Goal: Task Accomplishment & Management: Use online tool/utility

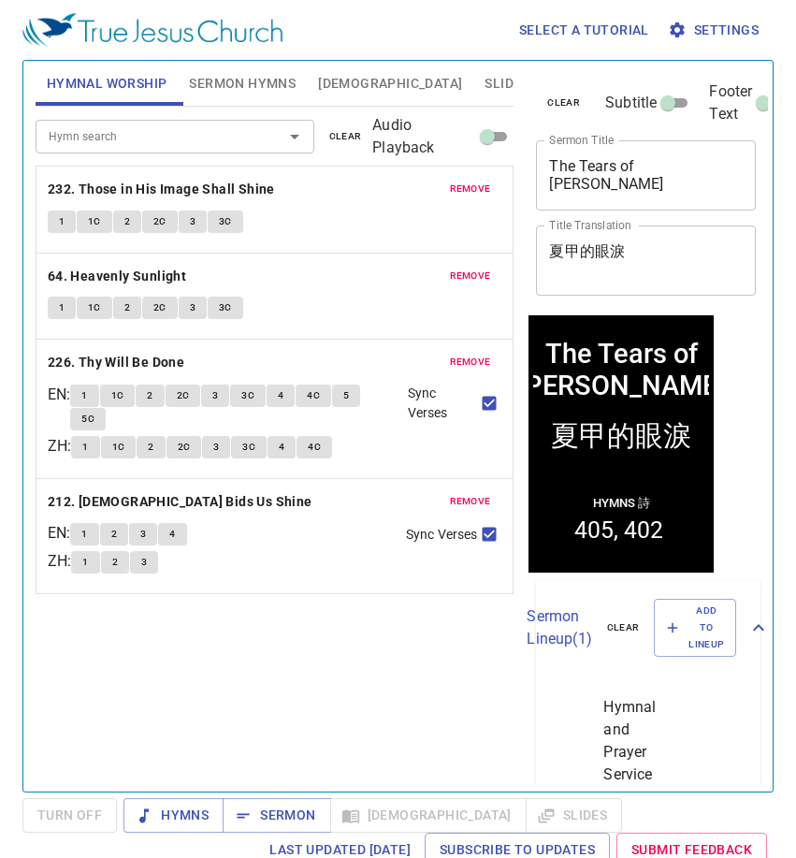
click at [469, 172] on div "remove 232. Those in His Image Shall Shine 1 1C 2 2C 3 3C" at bounding box center [274, 210] width 477 height 86
click at [469, 181] on span "remove" at bounding box center [470, 189] width 41 height 17
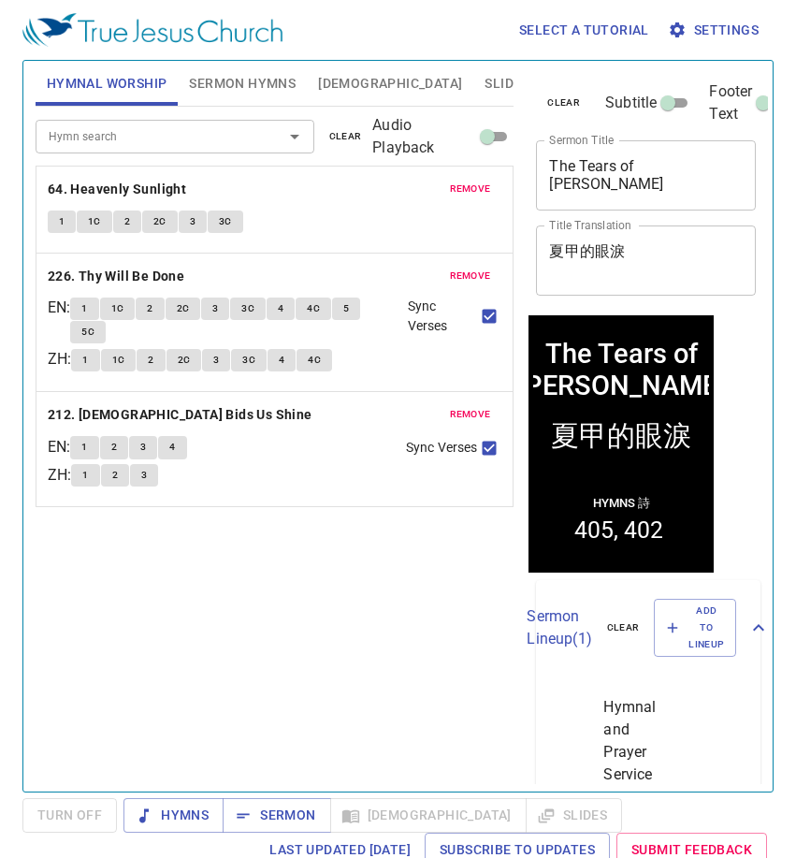
click at [469, 181] on span "remove" at bounding box center [470, 189] width 41 height 17
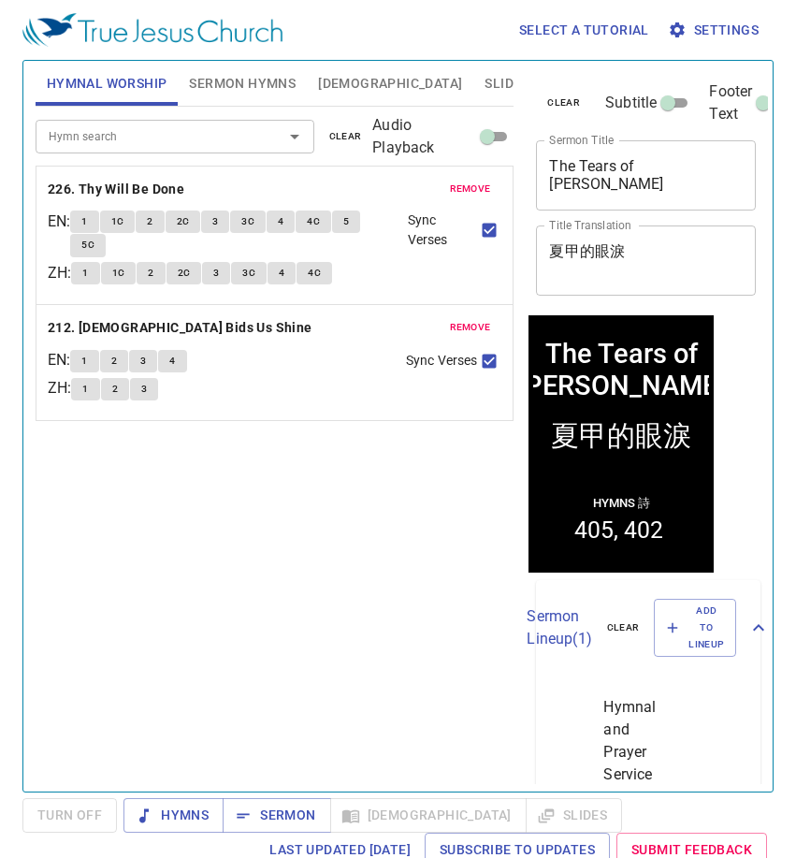
click at [469, 181] on span "remove" at bounding box center [470, 189] width 41 height 17
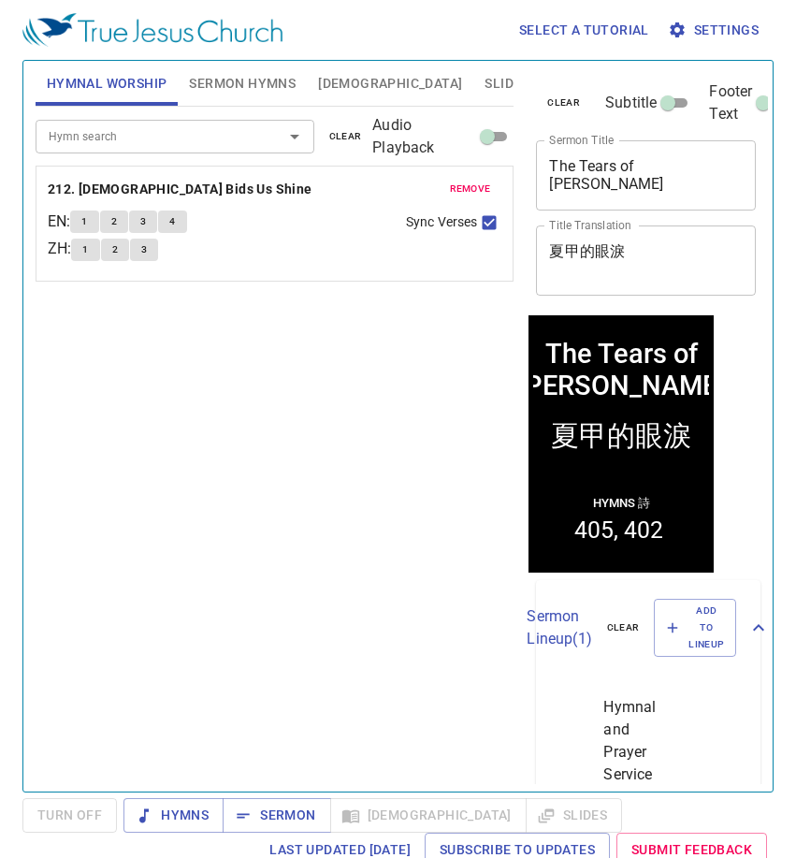
click at [469, 181] on span "remove" at bounding box center [470, 189] width 41 height 17
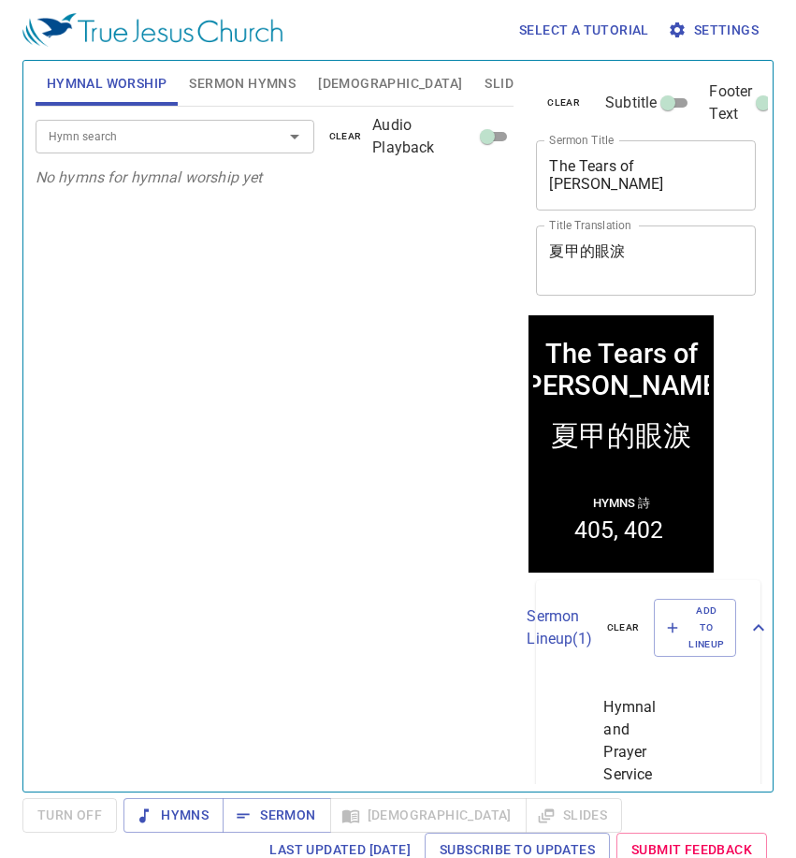
click at [190, 140] on input "Hymn search" at bounding box center [147, 136] width 212 height 22
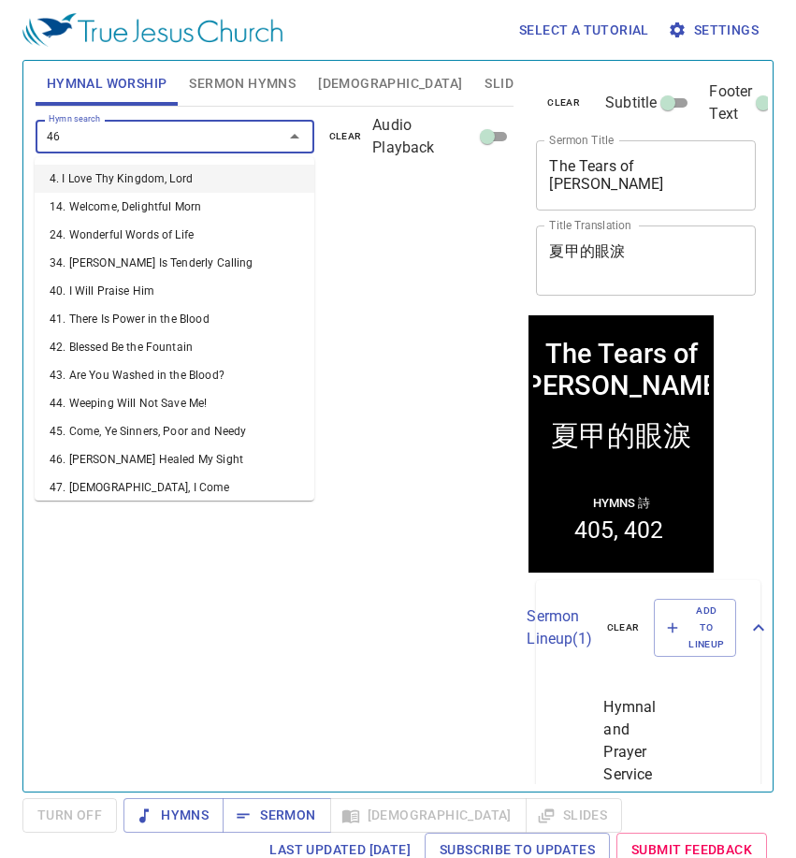
type input "464"
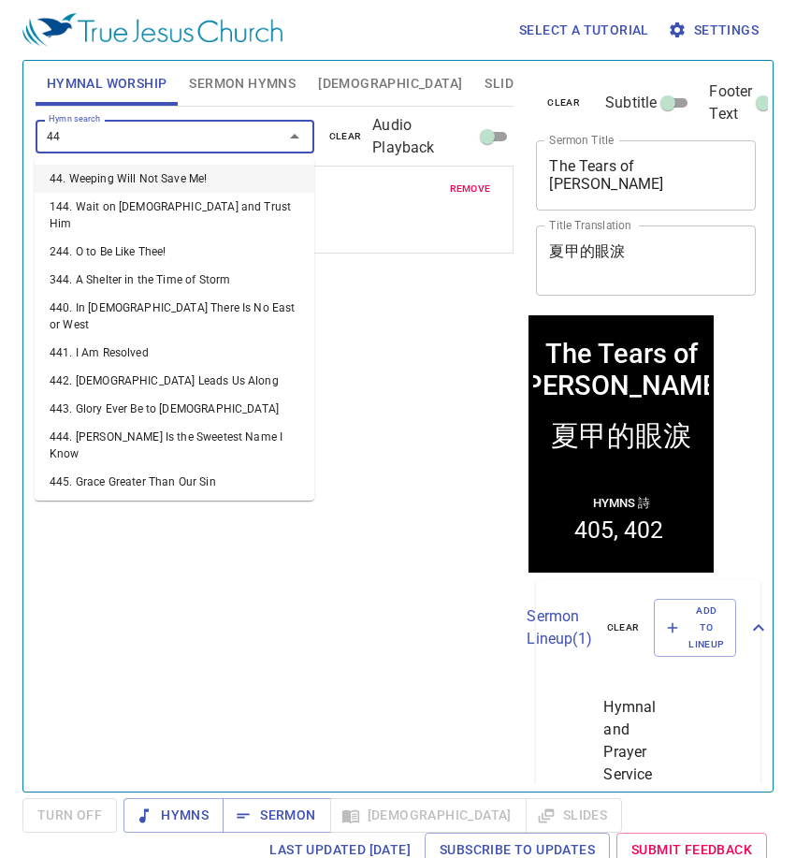
type input "442"
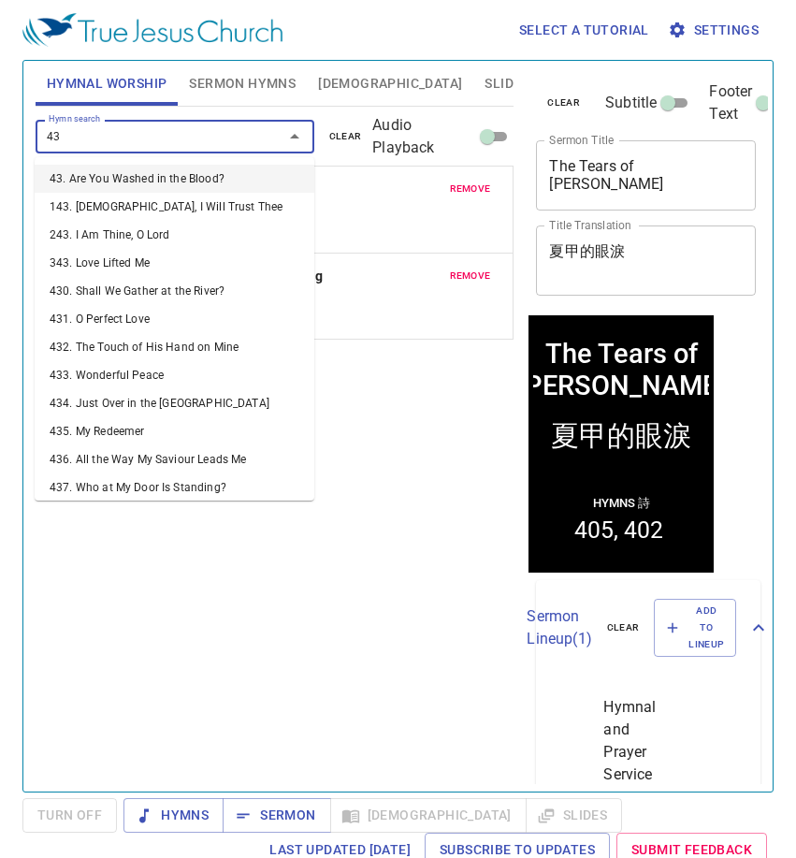
type input "436"
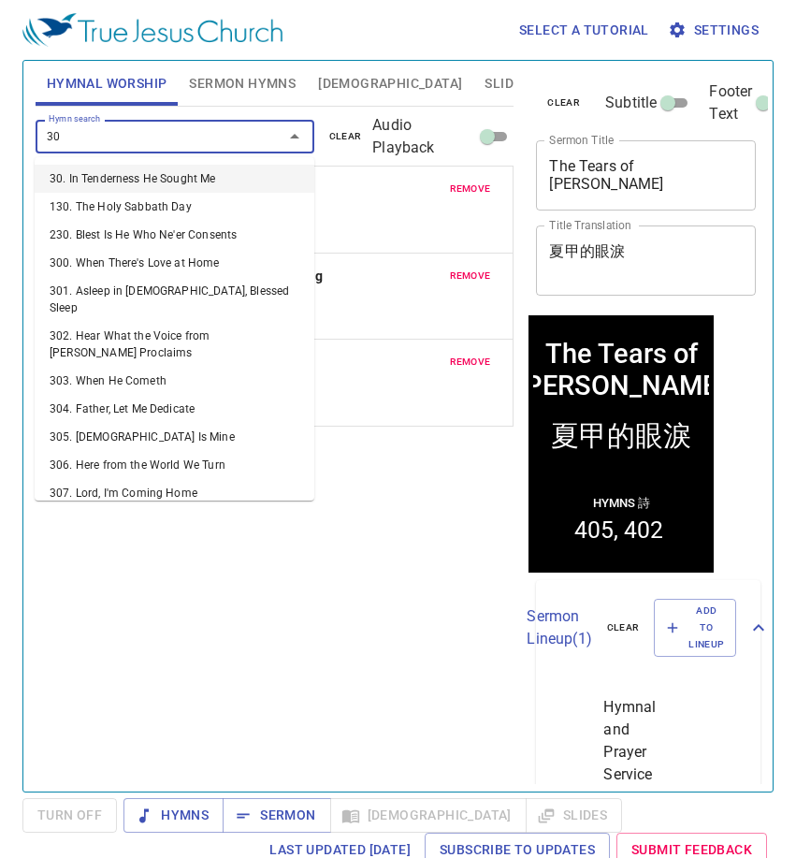
type input "303"
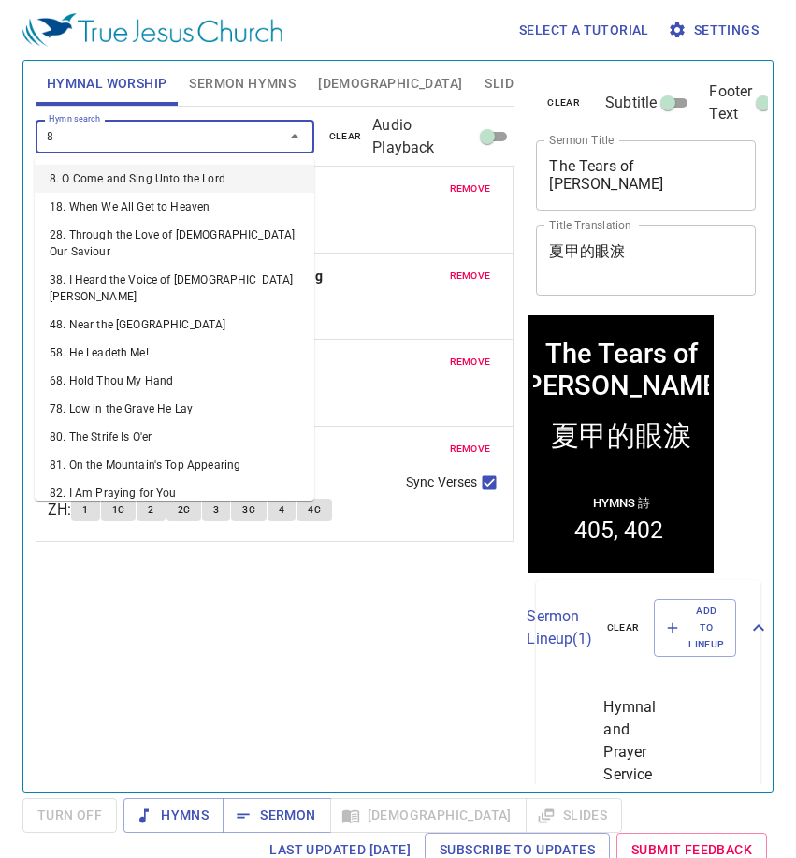
type input "84"
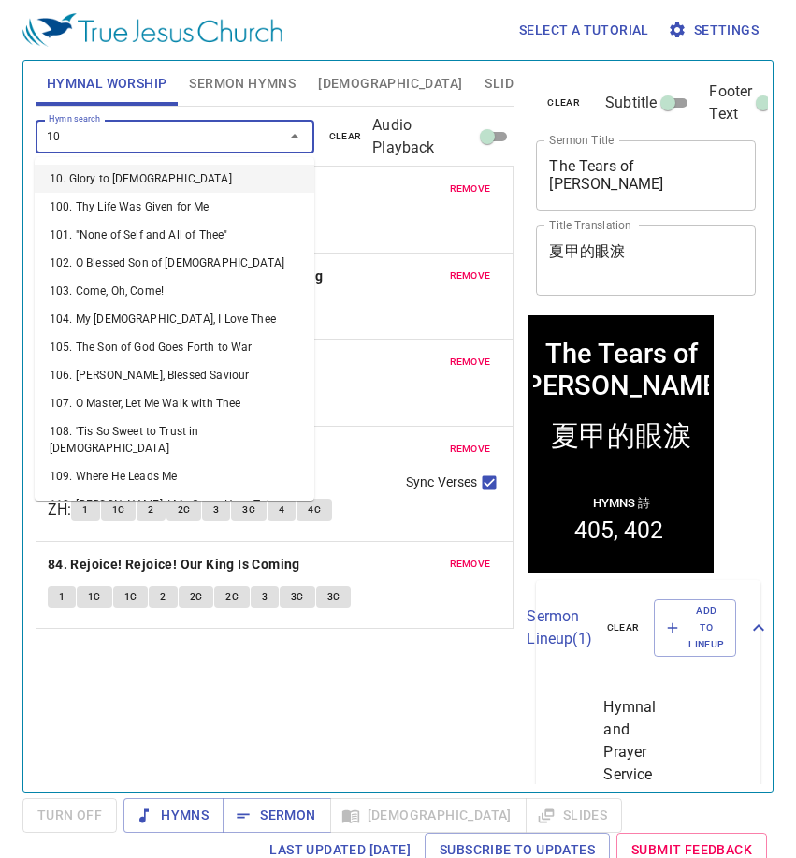
type input "102"
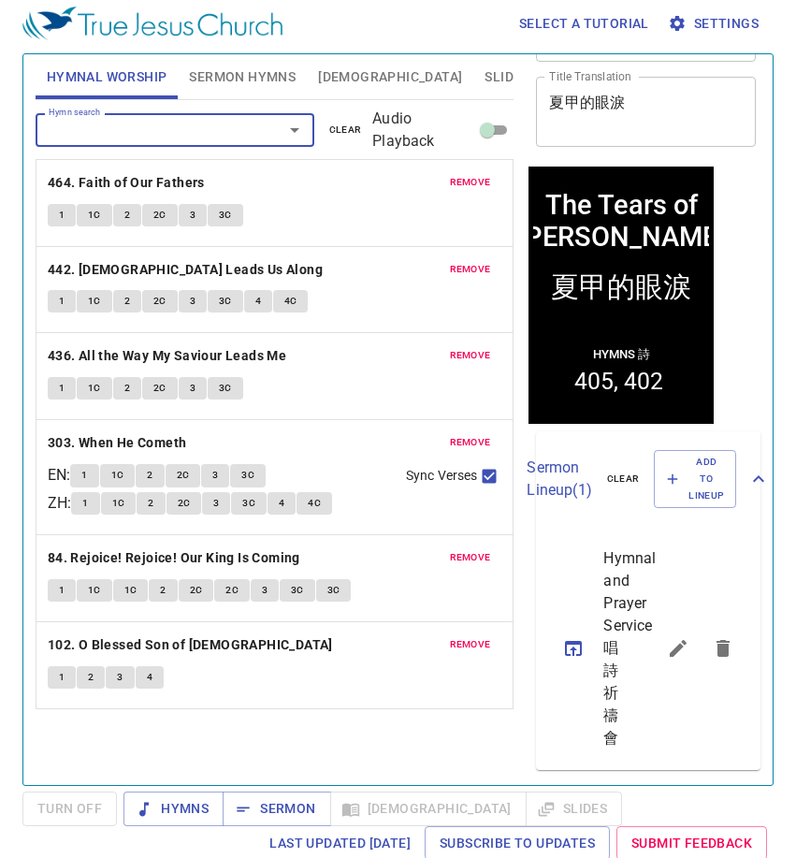
scroll to position [8, 0]
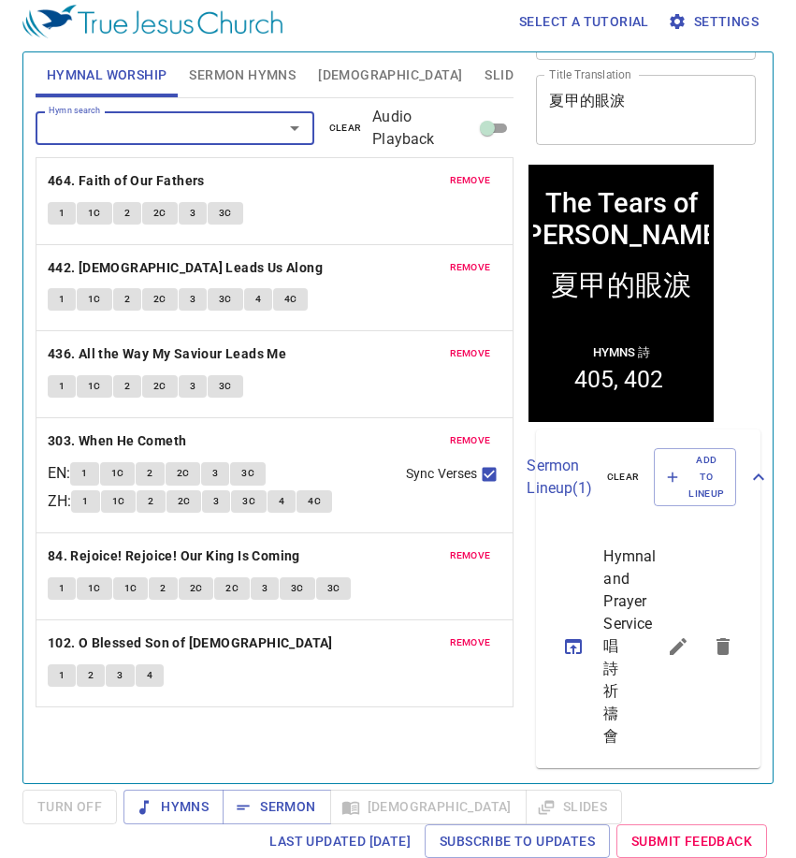
click at [270, 67] on span "Sermon Hymns" at bounding box center [242, 75] width 107 height 23
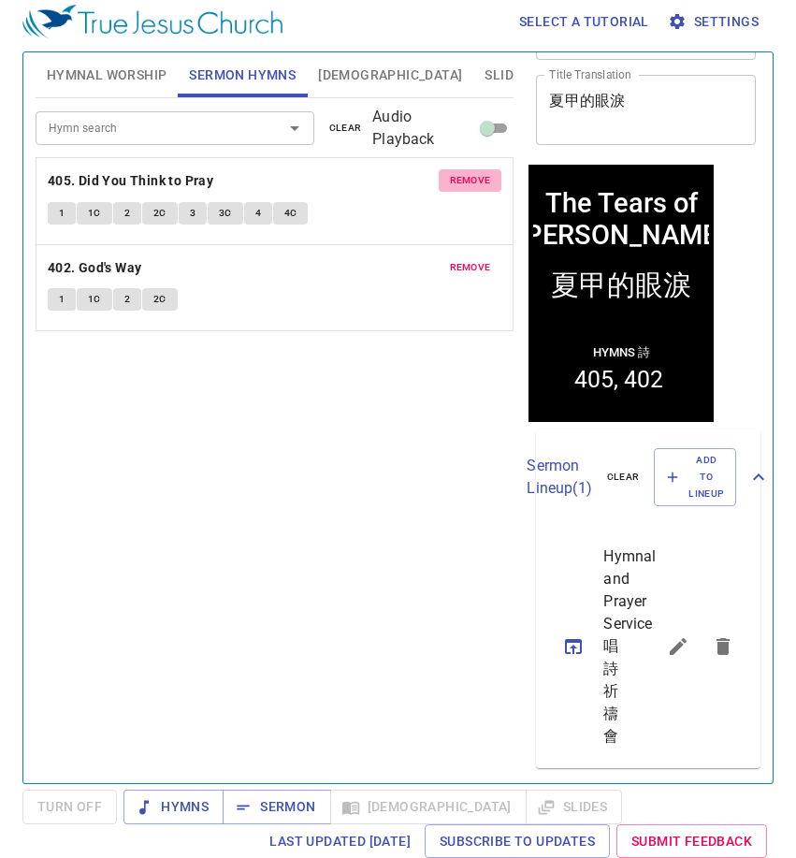
click at [480, 172] on span "remove" at bounding box center [470, 180] width 41 height 17
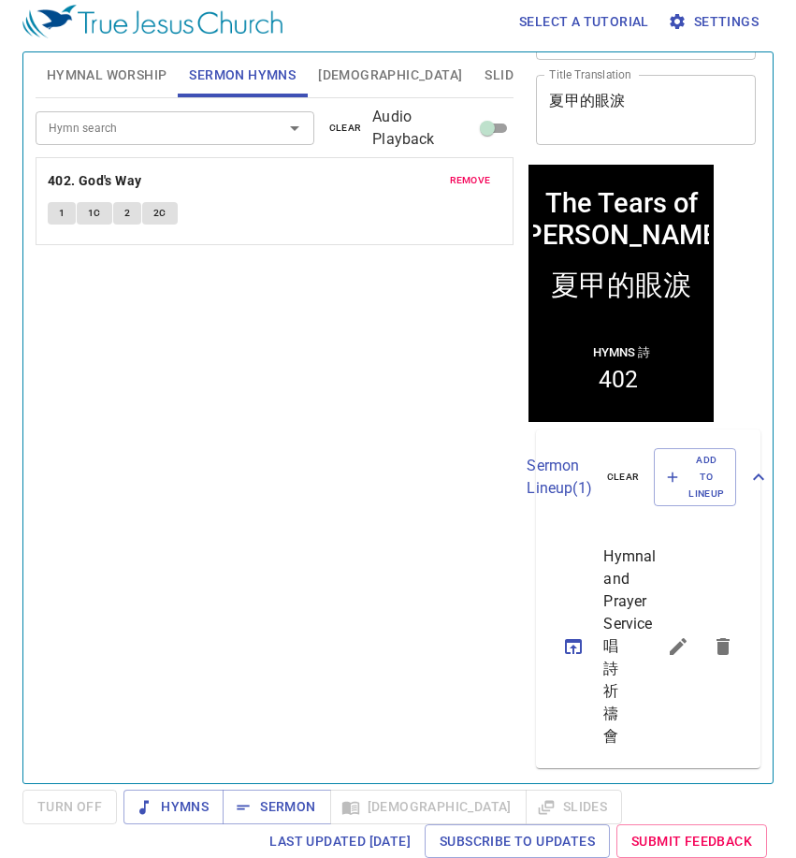
click at [480, 172] on span "remove" at bounding box center [470, 180] width 41 height 17
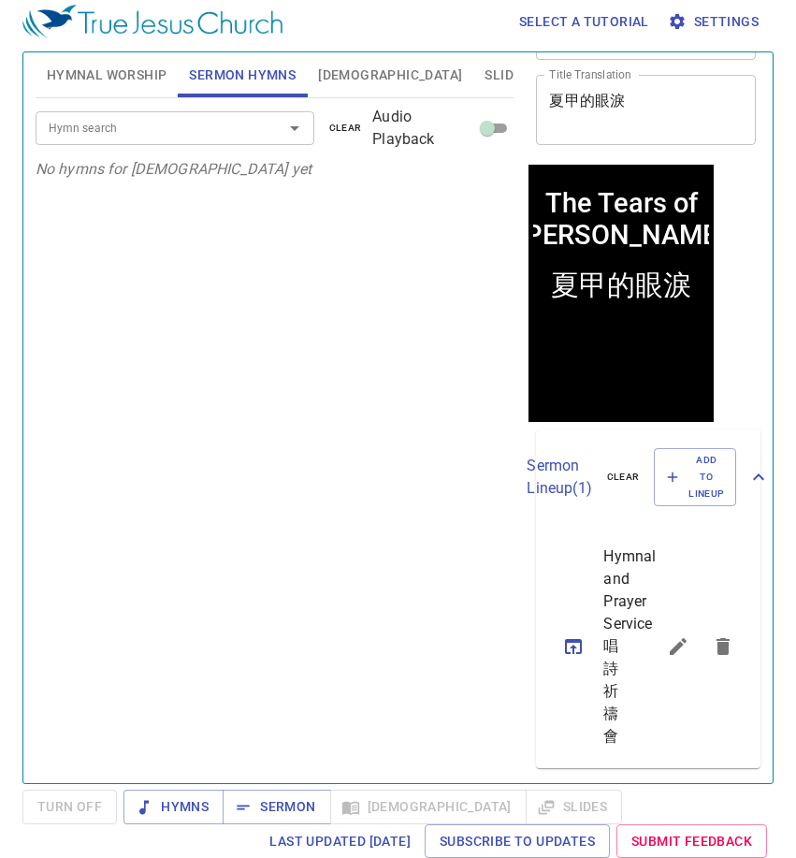
click at [253, 120] on input "Hymn search" at bounding box center [147, 128] width 212 height 22
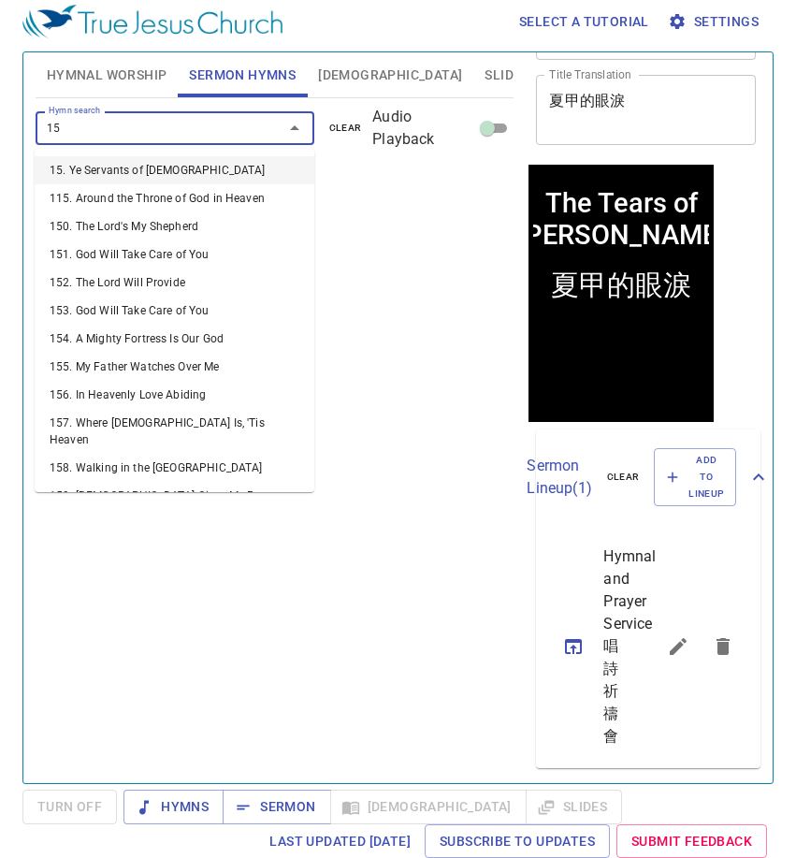
type input "151"
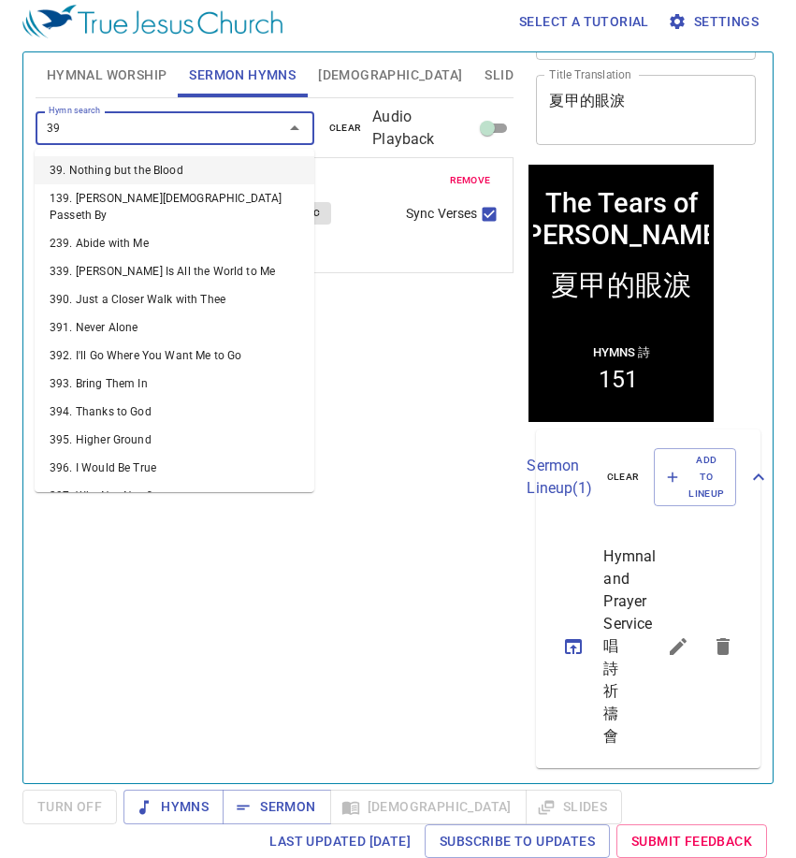
type input "394"
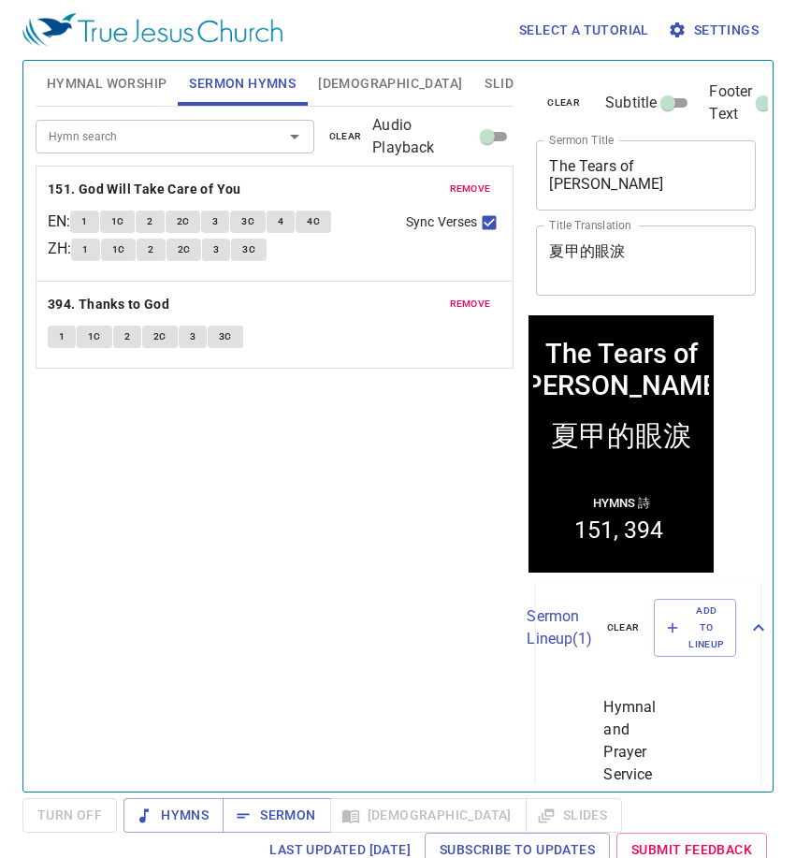
scroll to position [94, 0]
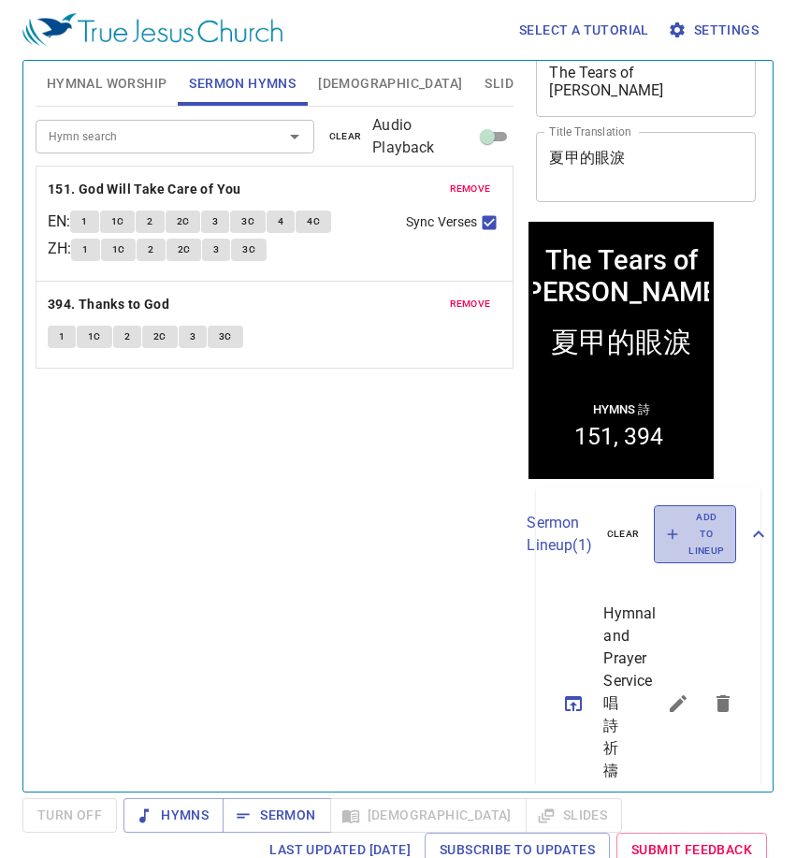
click at [664, 543] on icon "button" at bounding box center [672, 534] width 17 height 17
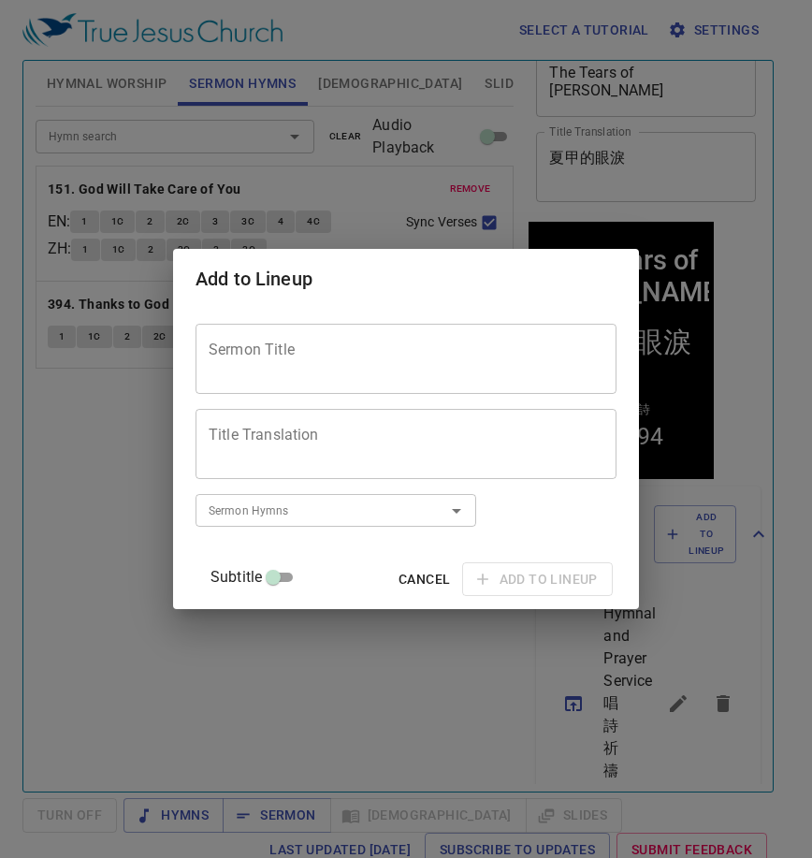
click at [356, 324] on div "Sermon Title" at bounding box center [405, 359] width 421 height 70
click at [259, 342] on textarea "Sermon Title" at bounding box center [406, 358] width 395 height 36
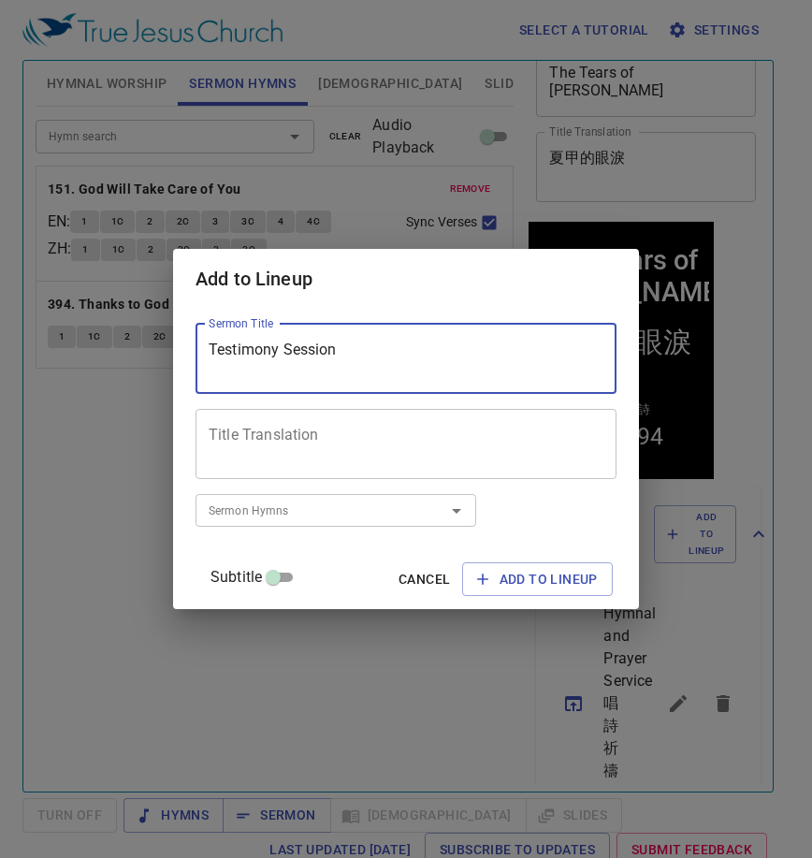
type textarea "Testimony Session"
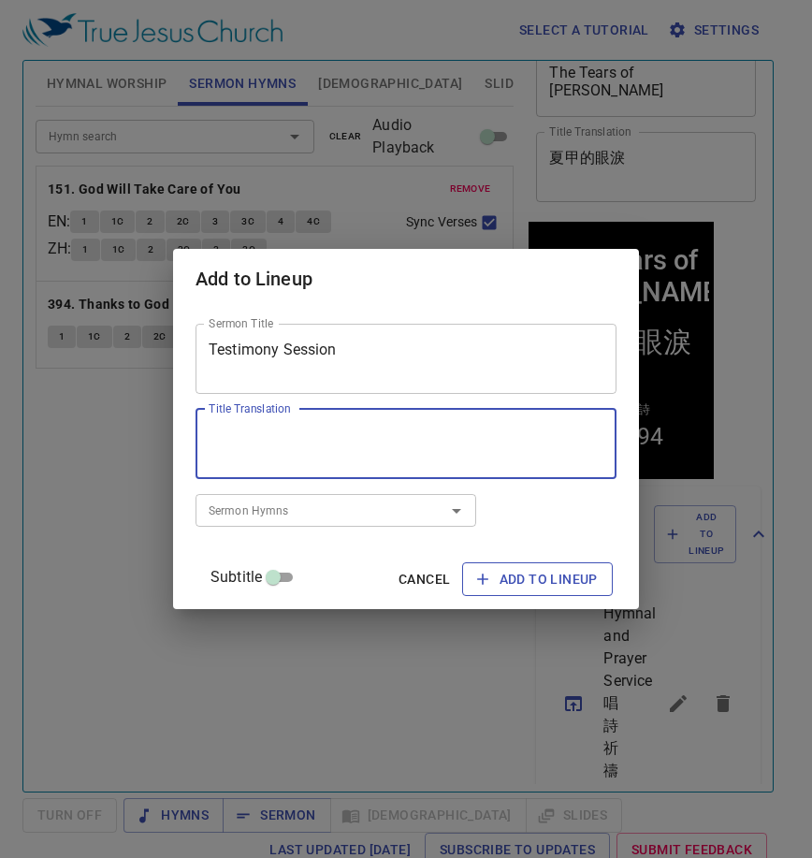
click at [532, 584] on span "Add to Lineup" at bounding box center [537, 579] width 121 height 23
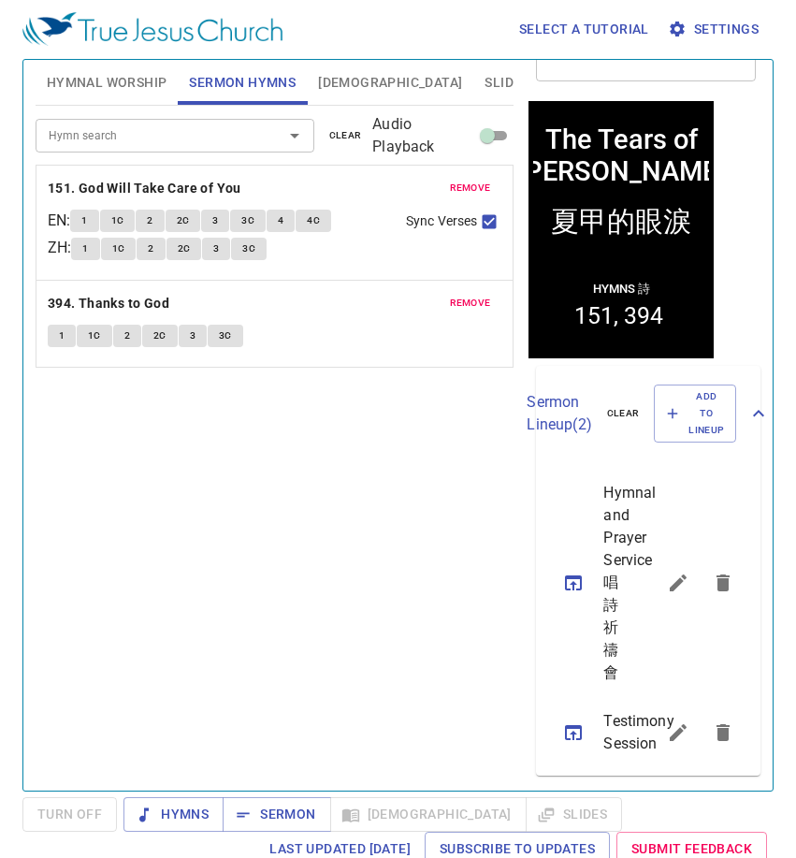
scroll to position [8, 0]
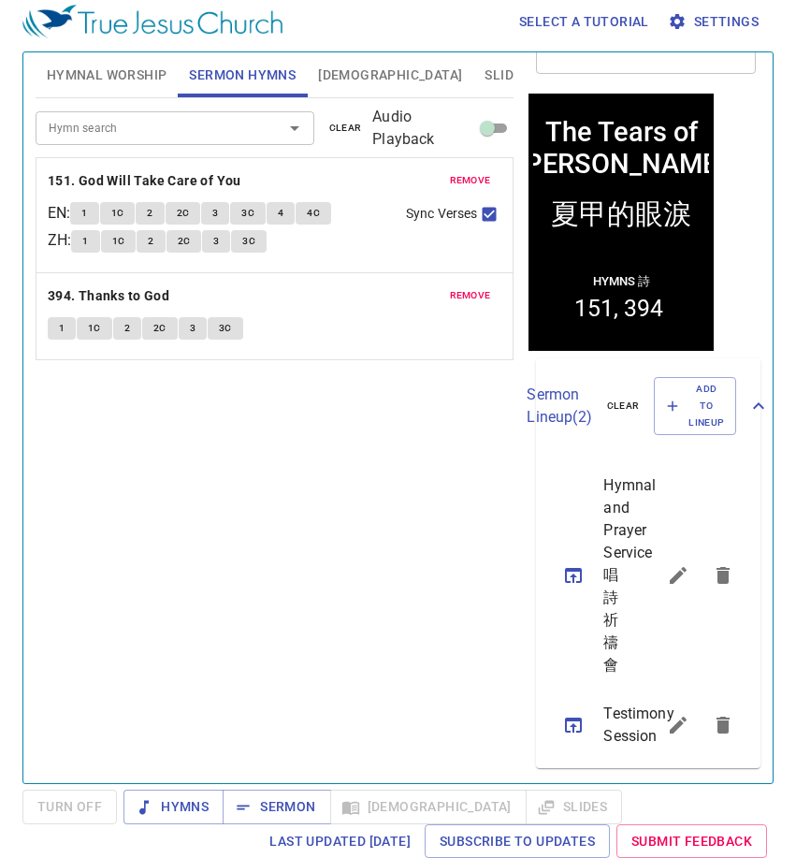
click at [572, 714] on icon "sermon lineup list" at bounding box center [573, 725] width 22 height 22
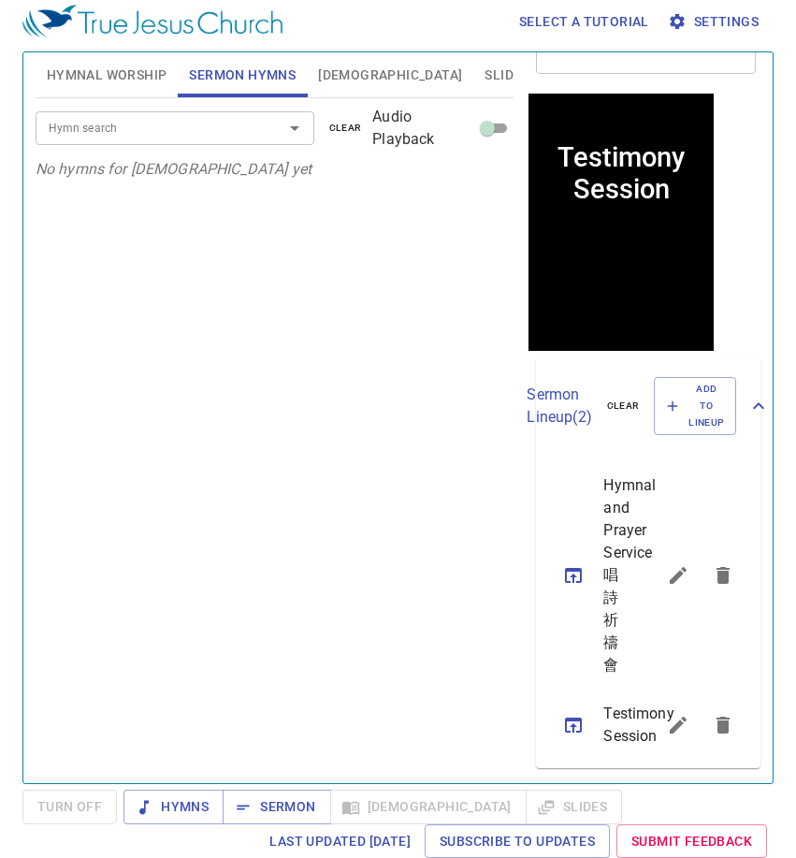
click at [274, 133] on div at bounding box center [281, 128] width 49 height 26
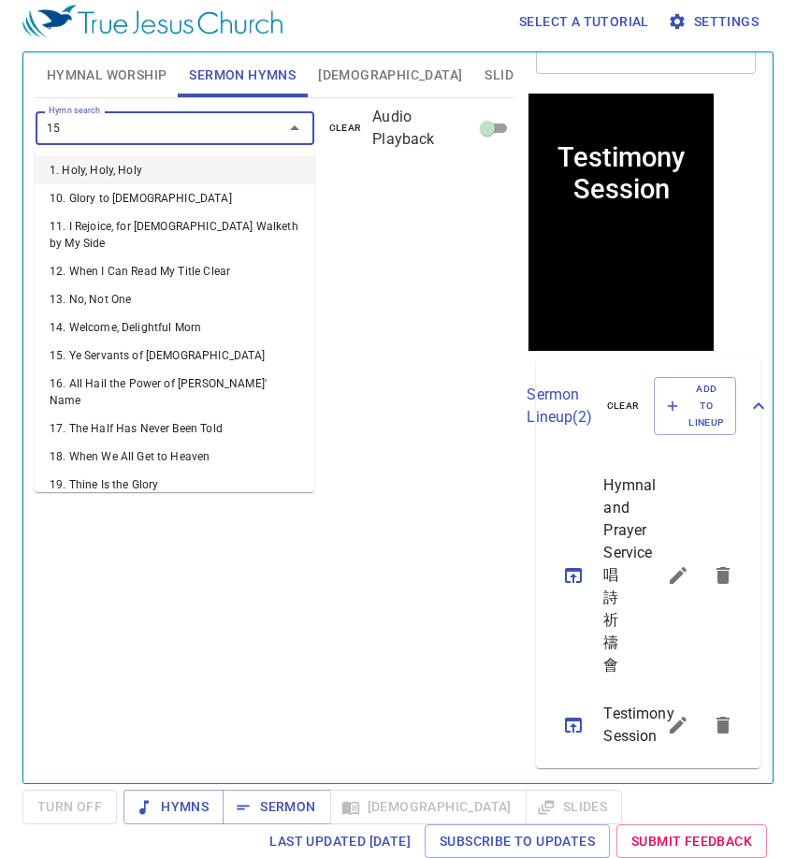
type input "151"
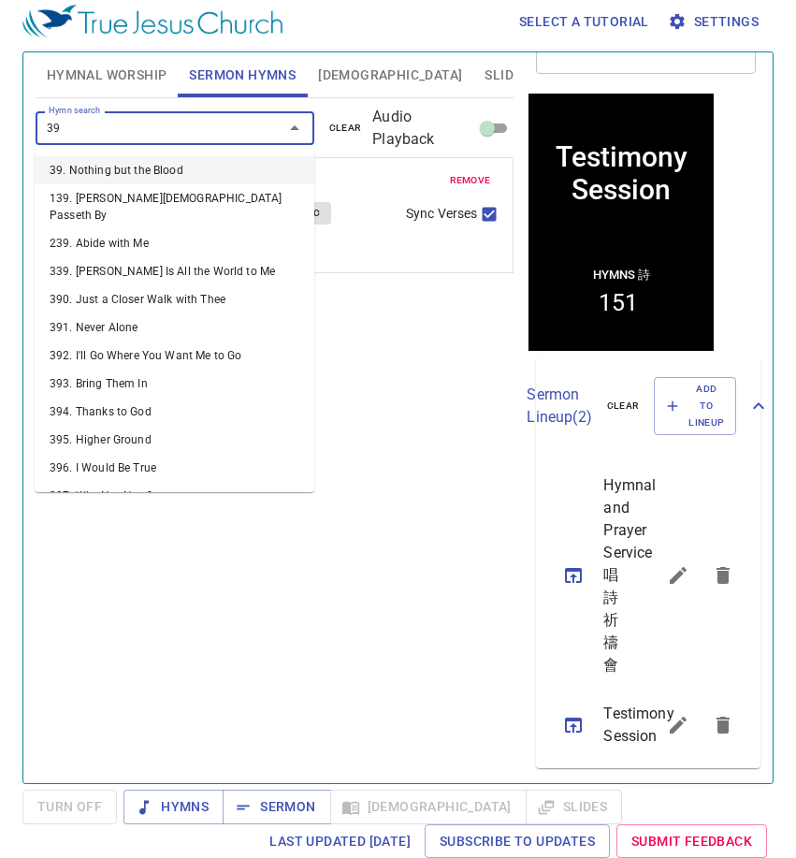
type input "394"
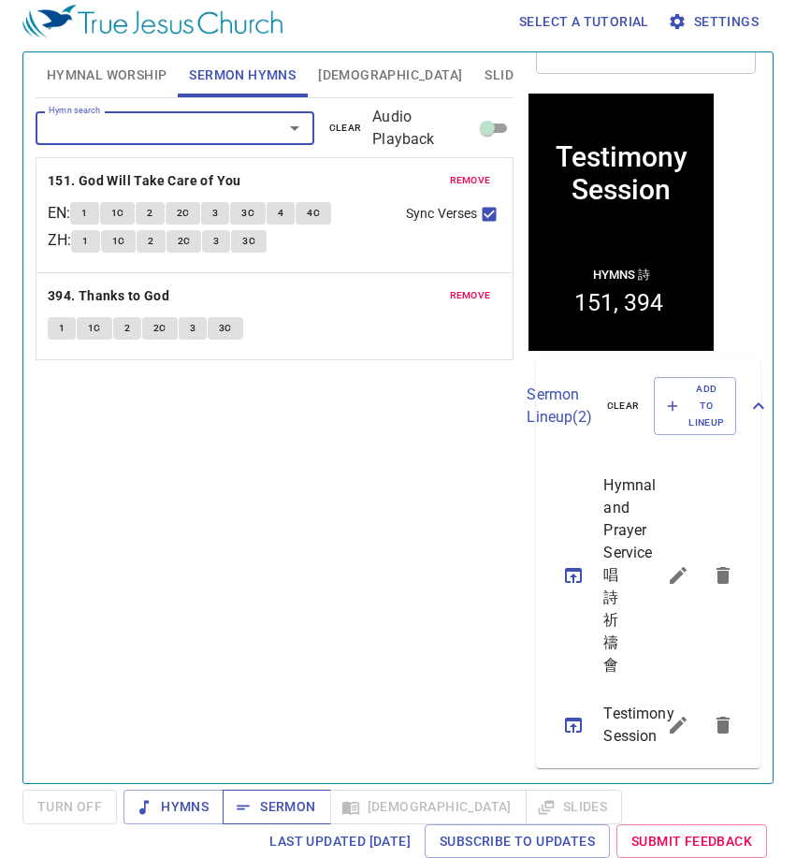
click at [285, 795] on span "Sermon" at bounding box center [277, 806] width 78 height 23
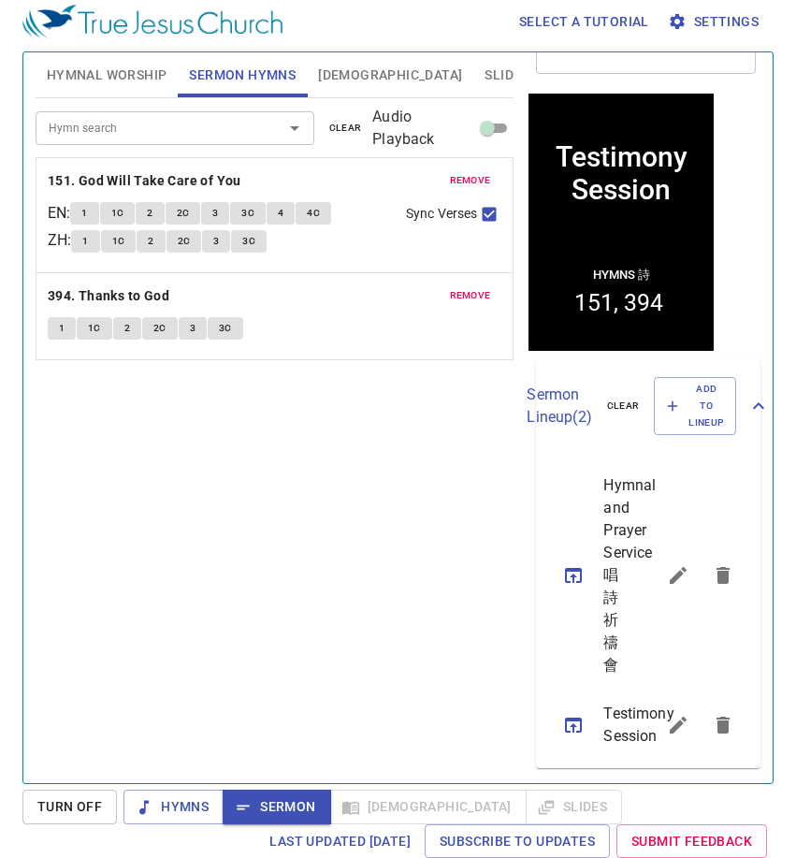
click at [260, 413] on div "Hymn search Hymn search clear Audio Playback remove 151. God Will Take Care of …" at bounding box center [275, 432] width 479 height 669
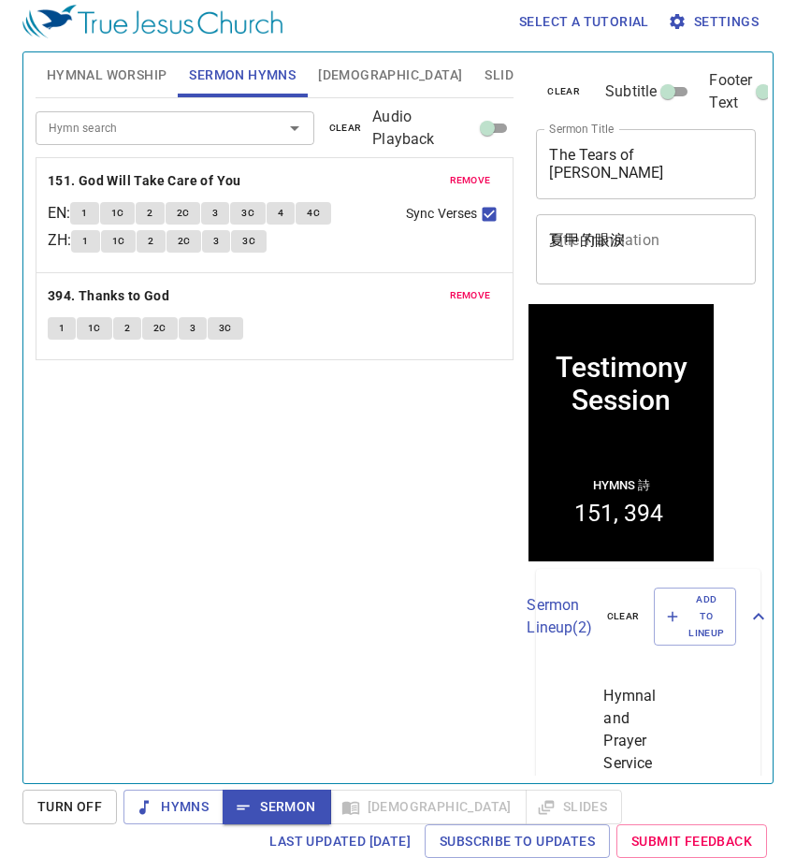
scroll to position [0, 0]
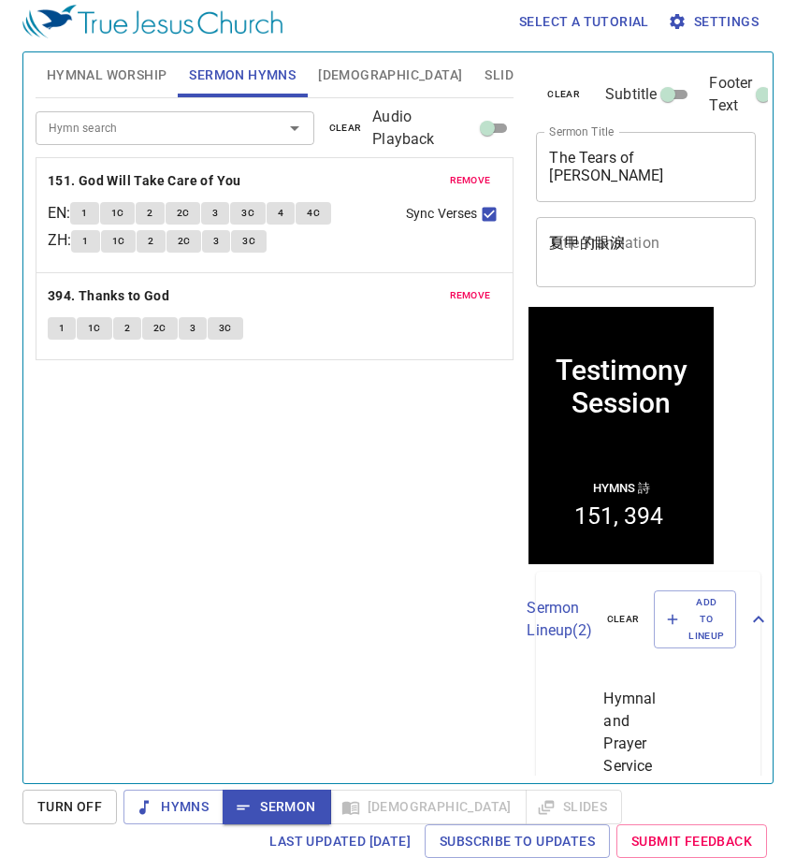
click at [641, 256] on textarea "夏甲的眼淚" at bounding box center [646, 252] width 194 height 36
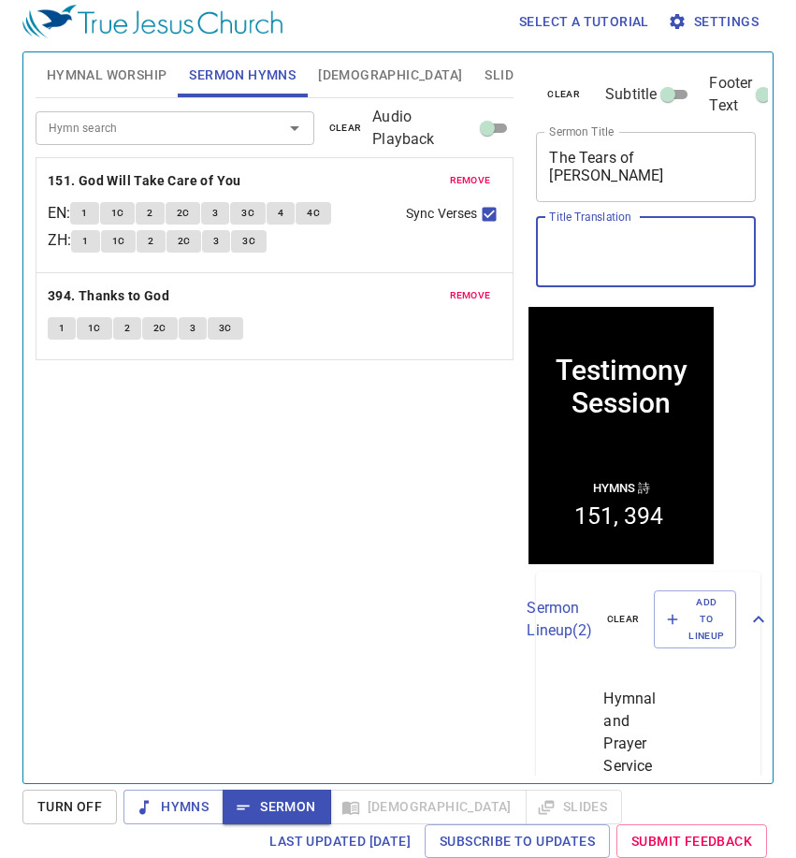
paste textarea "見證會"
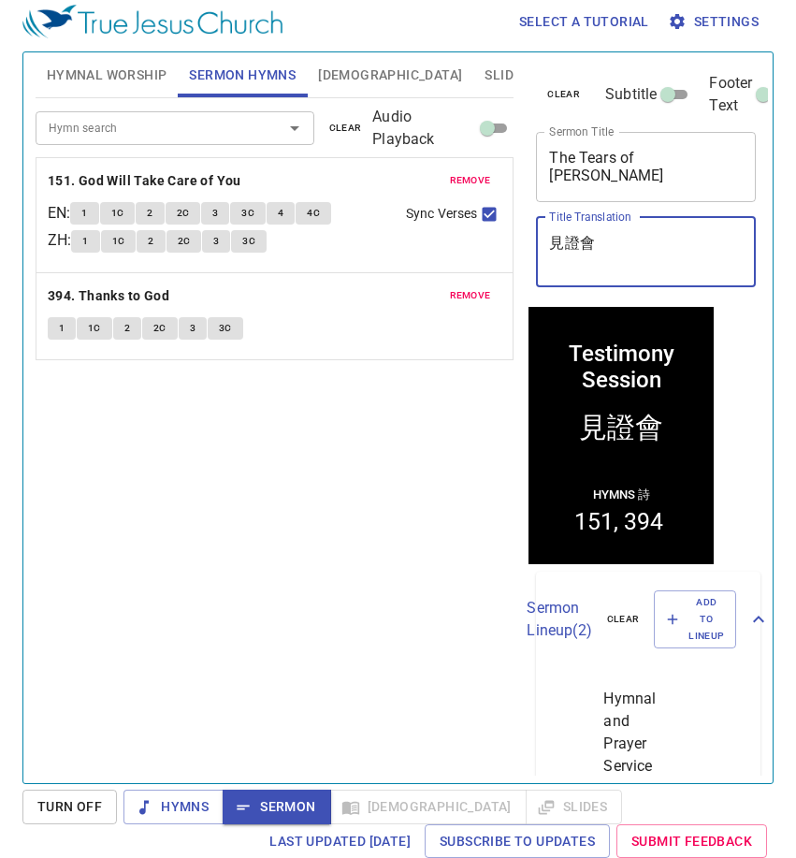
type textarea "見證會"
click at [433, 533] on div "Hymn search Hymn search clear Audio Playback remove 151. God Will Take Care of …" at bounding box center [275, 432] width 479 height 669
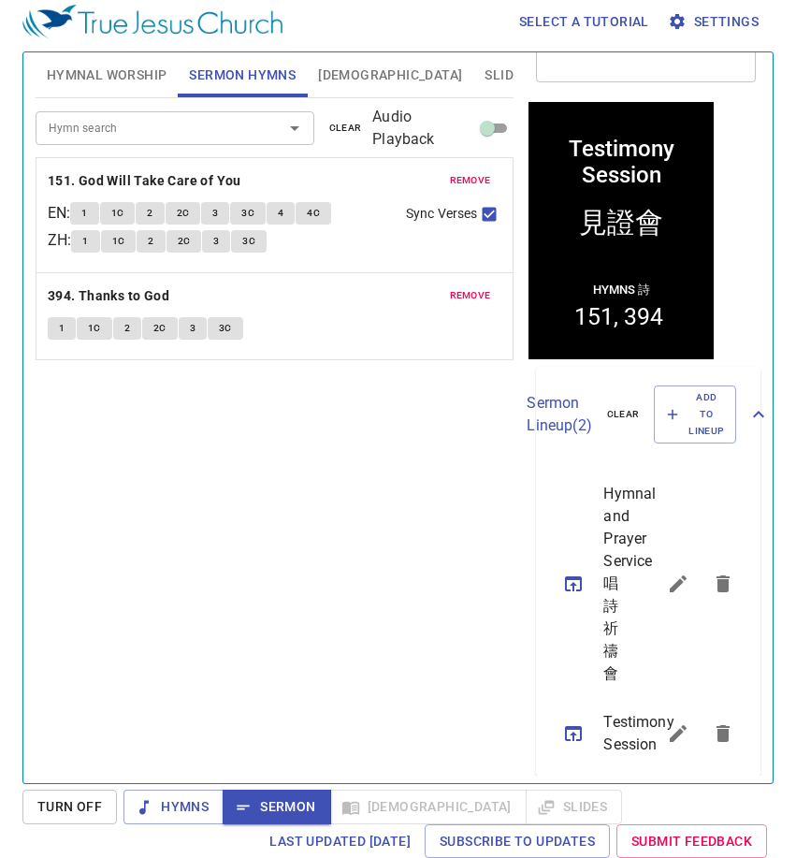
scroll to position [239, 0]
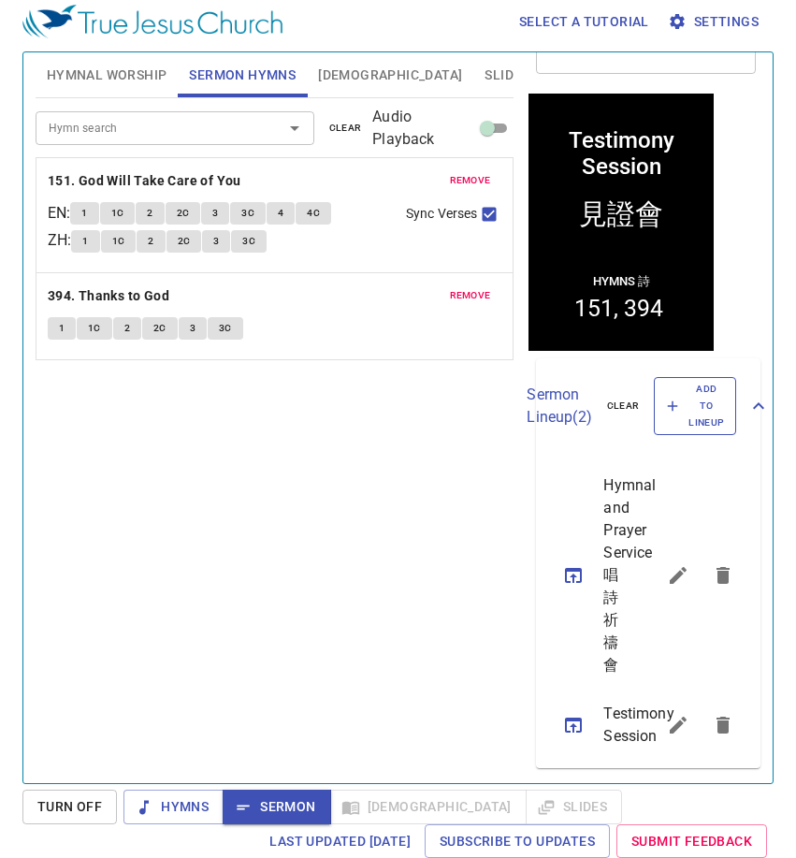
click at [676, 381] on span "Add to Lineup" at bounding box center [695, 406] width 58 height 51
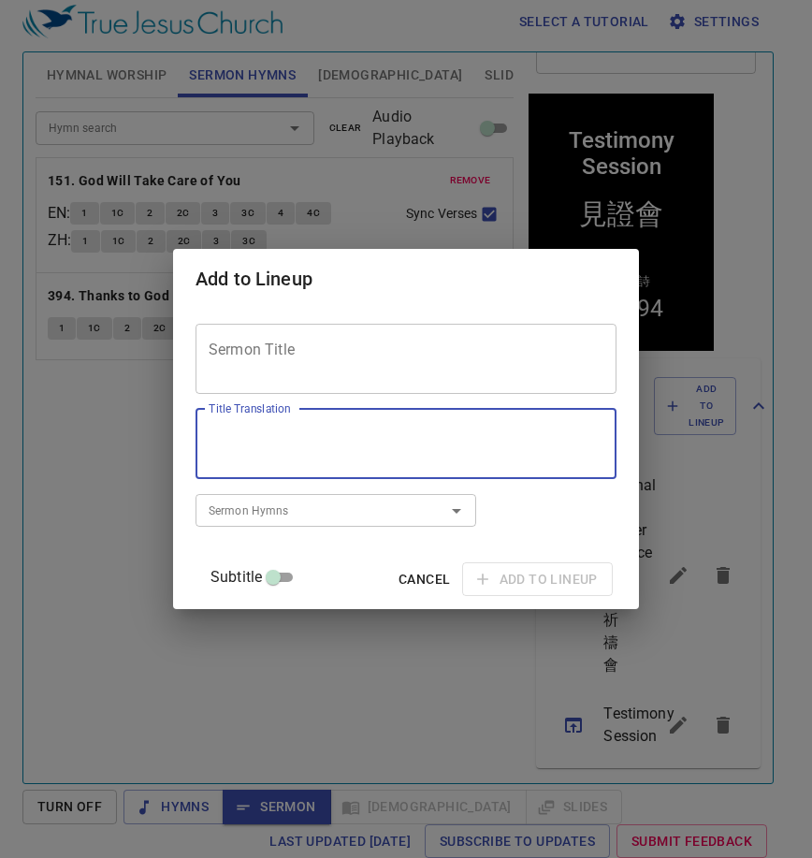
click at [414, 440] on textarea "Title Translation" at bounding box center [406, 444] width 395 height 36
paste textarea "見證會"
type textarea "見證會"
click at [418, 352] on textarea "Sermon Title" at bounding box center [406, 358] width 395 height 36
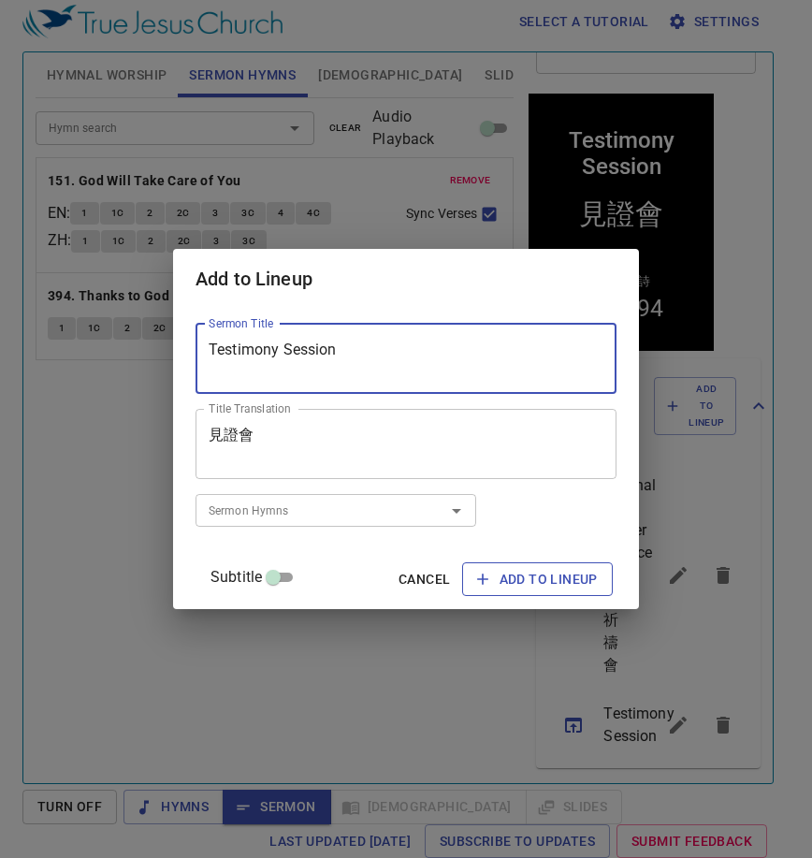
type textarea "Testimony Session"
click at [502, 574] on span "Add to Lineup" at bounding box center [537, 579] width 121 height 23
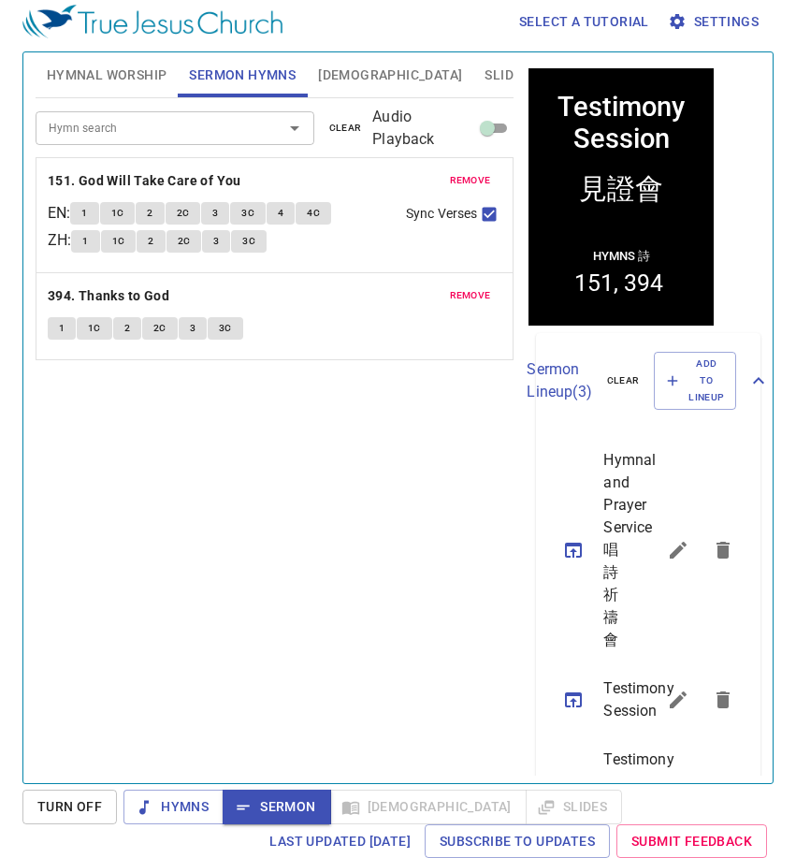
click at [712, 711] on icon "sermon lineup list" at bounding box center [723, 699] width 22 height 22
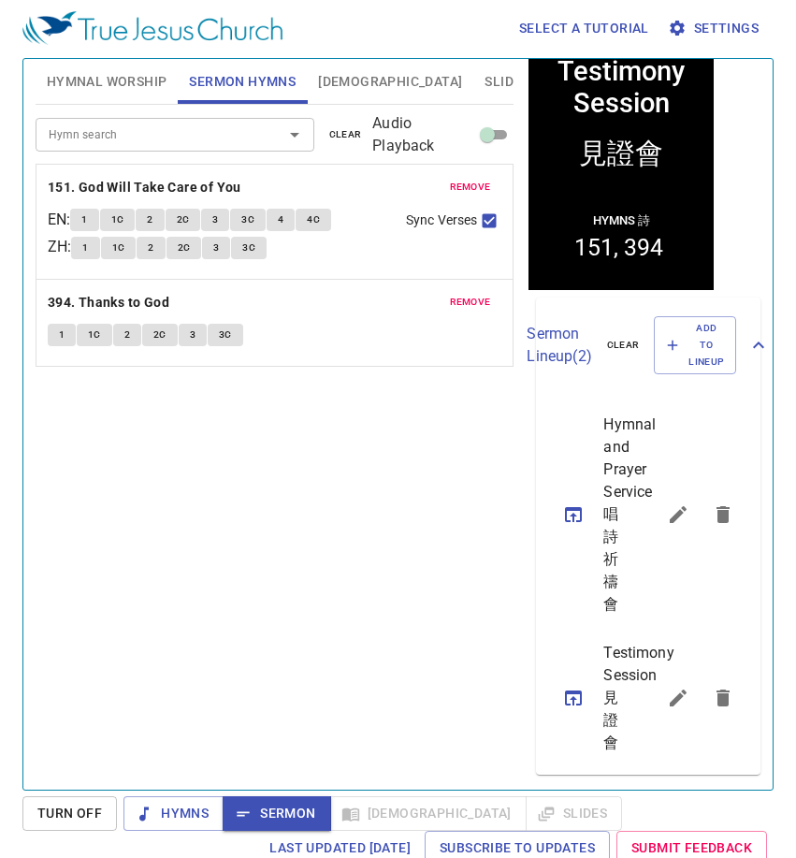
scroll to position [8, 0]
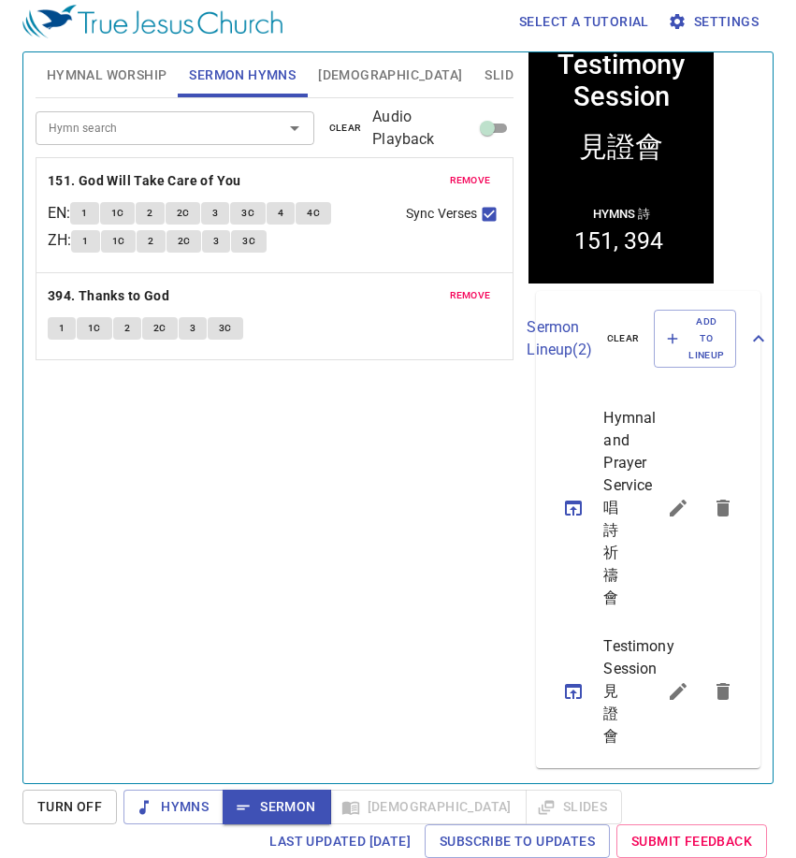
click at [100, 66] on span "Hymnal Worship" at bounding box center [107, 75] width 121 height 23
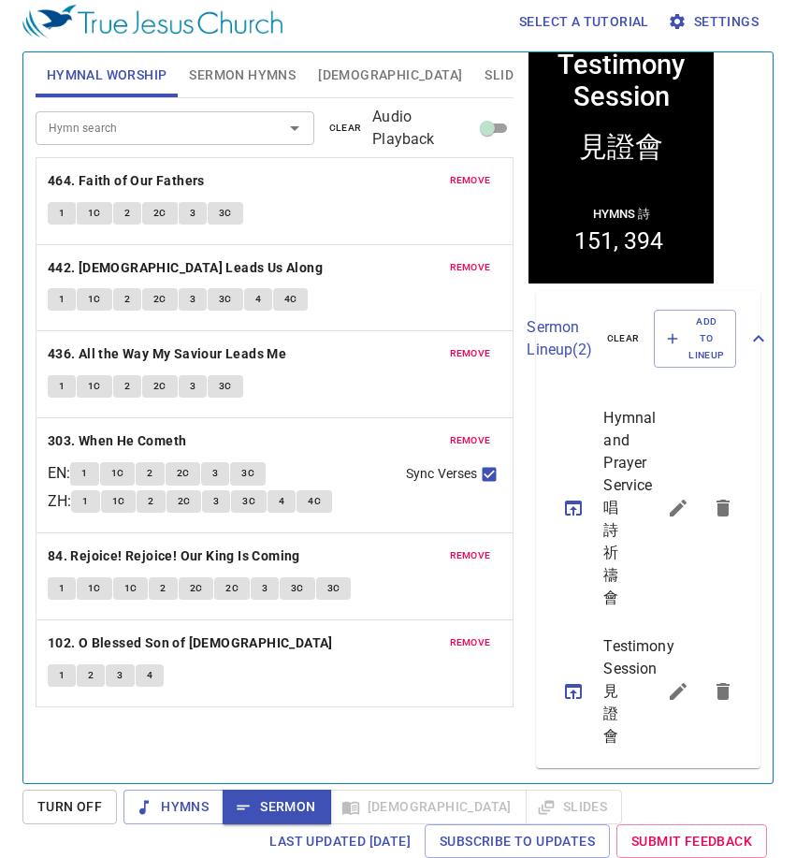
click at [239, 72] on span "Sermon Hymns" at bounding box center [242, 75] width 107 height 23
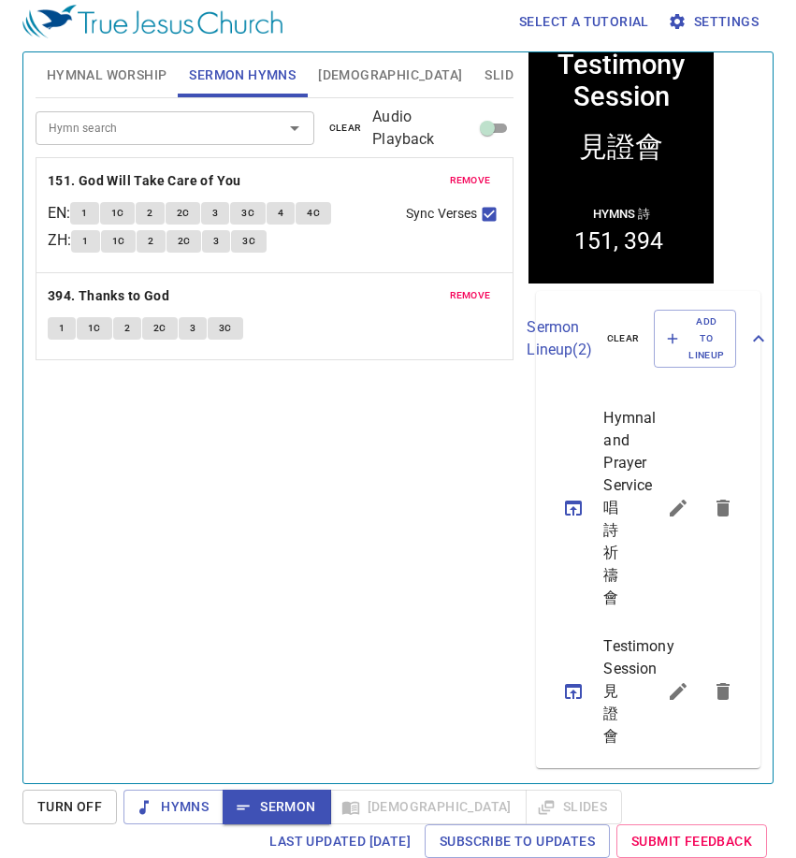
click at [81, 72] on span "Hymnal Worship" at bounding box center [107, 75] width 121 height 23
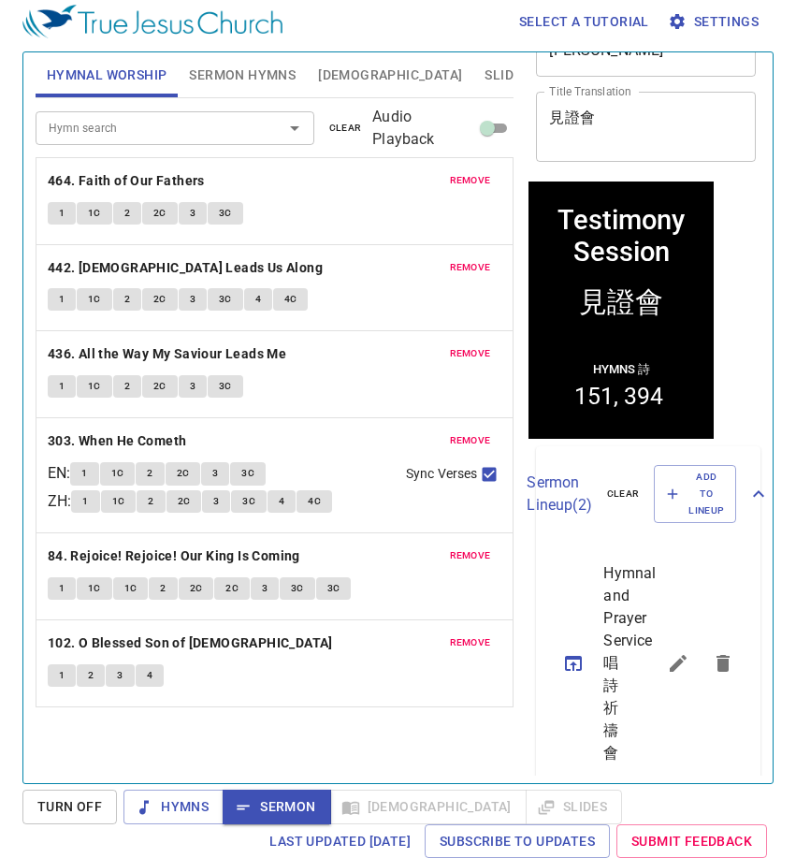
scroll to position [119, 0]
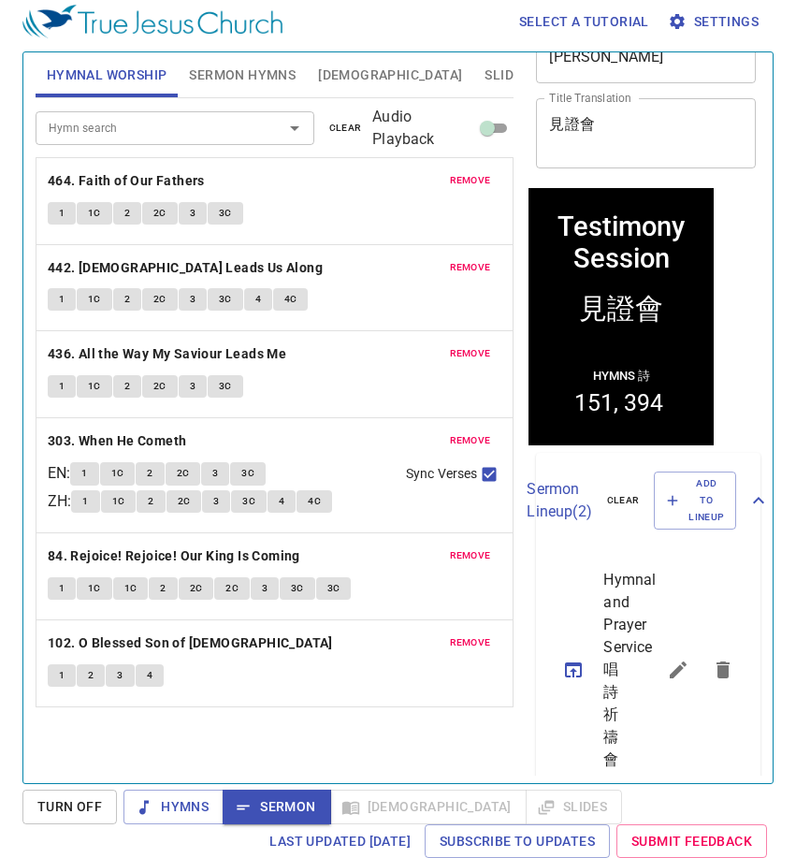
click at [57, 210] on button "1" at bounding box center [62, 213] width 28 height 22
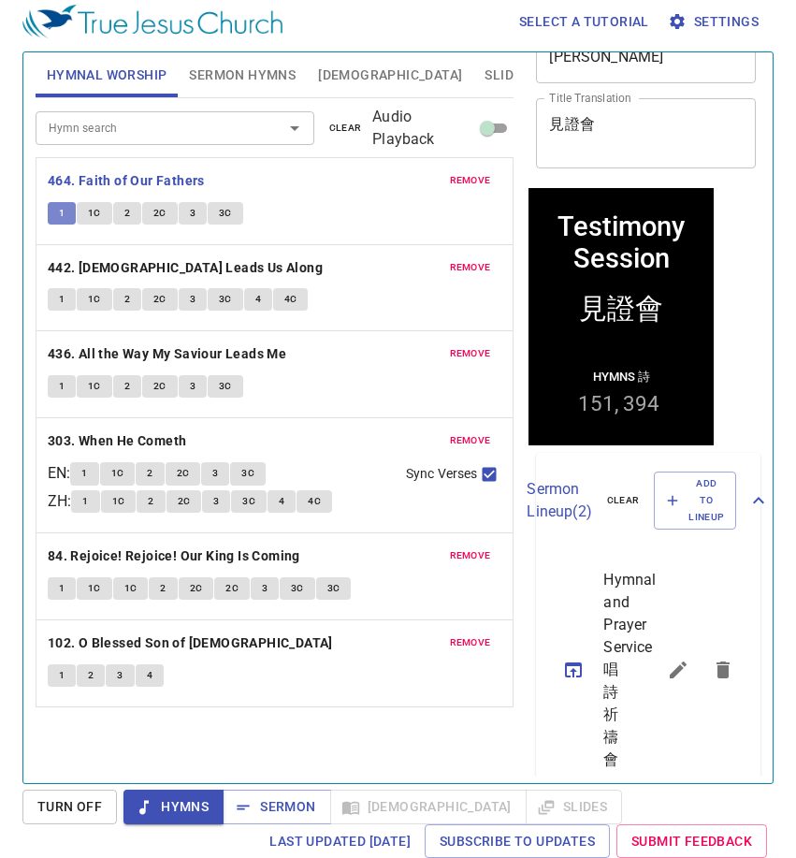
click at [59, 209] on span "1" at bounding box center [62, 213] width 6 height 17
click at [61, 220] on span "1" at bounding box center [62, 213] width 6 height 17
click at [182, 209] on button "3" at bounding box center [193, 213] width 28 height 22
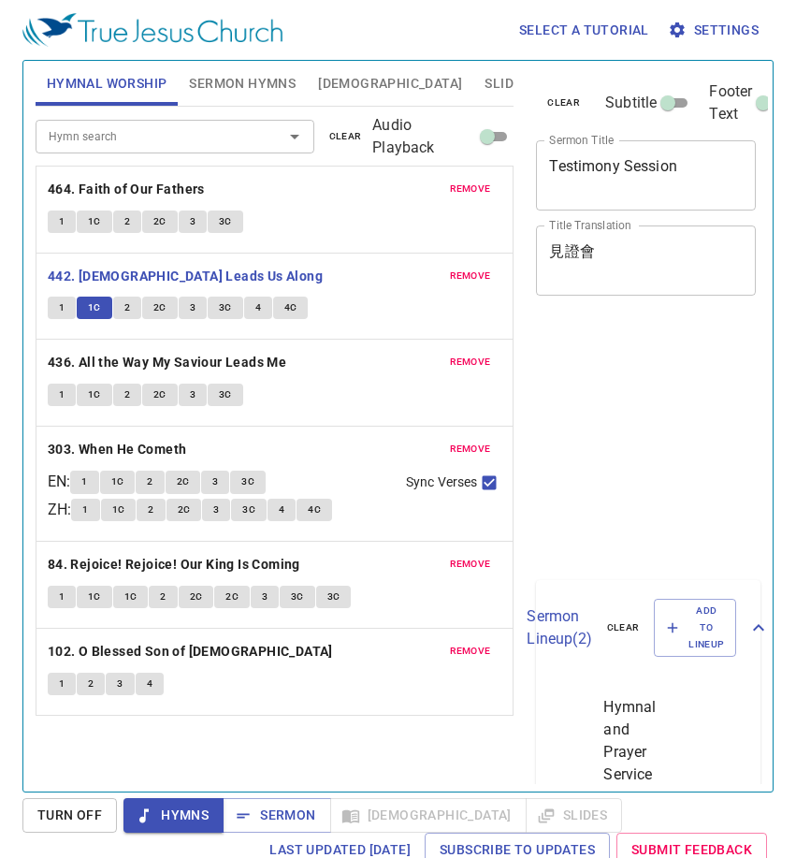
scroll to position [8, 0]
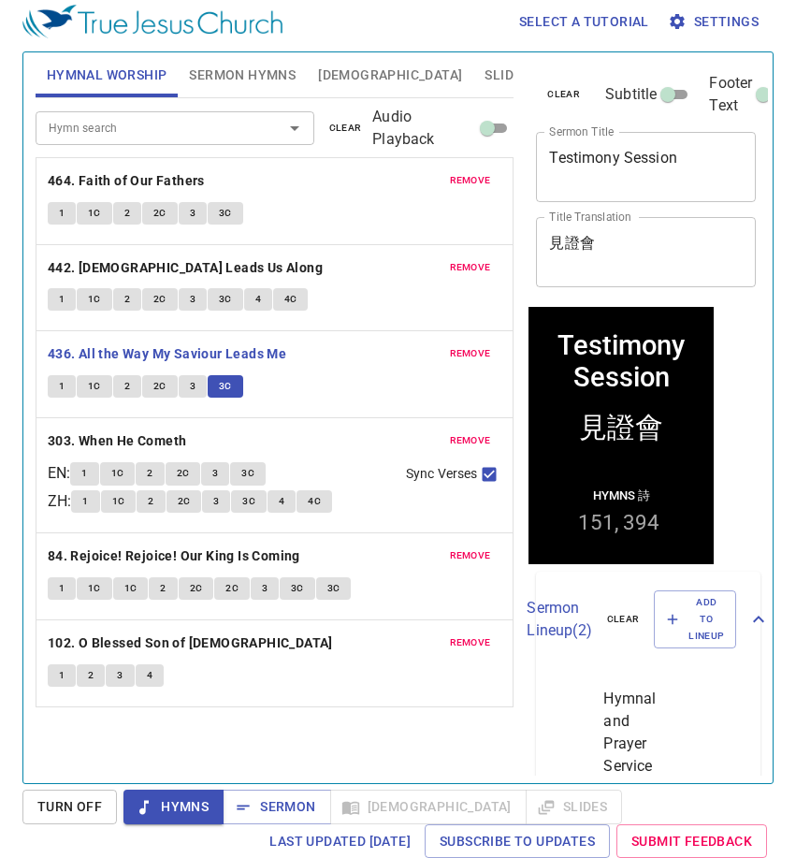
scroll to position [119, 0]
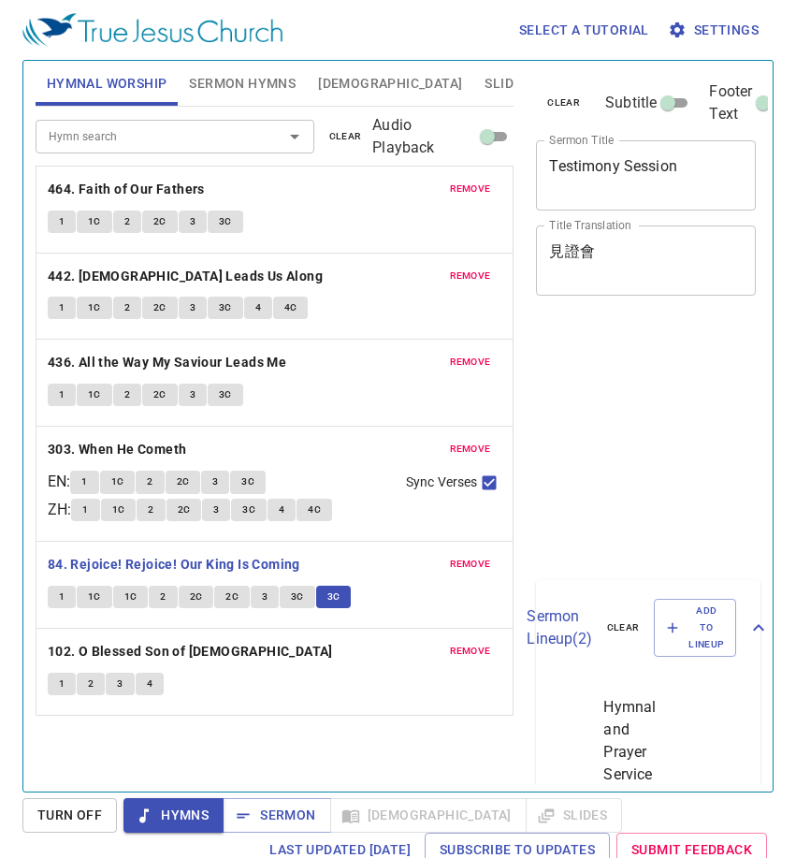
scroll to position [8, 0]
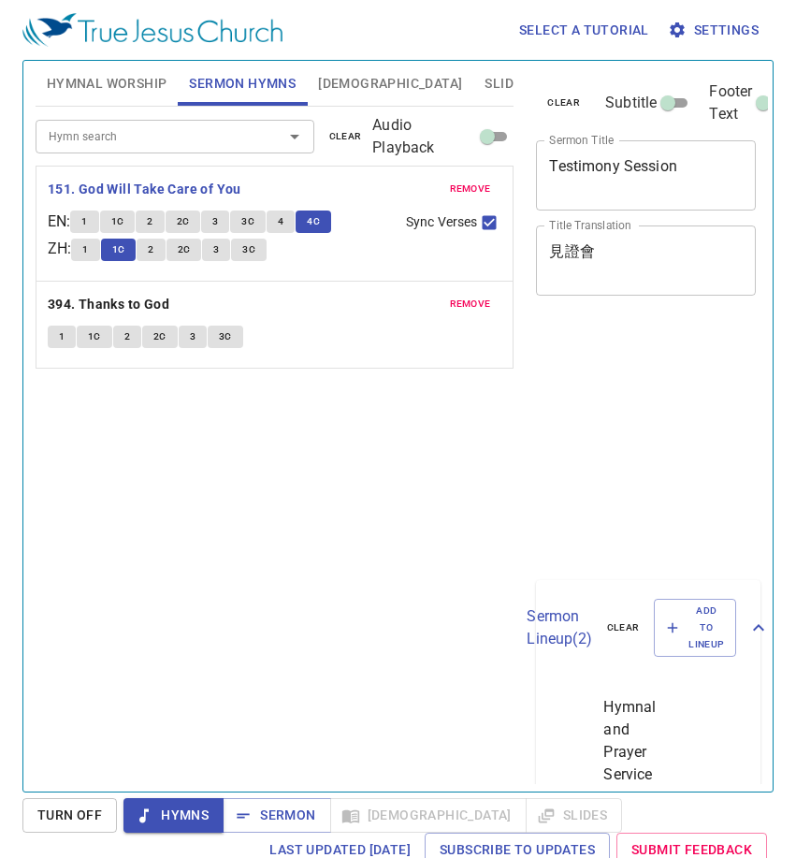
scroll to position [8, 0]
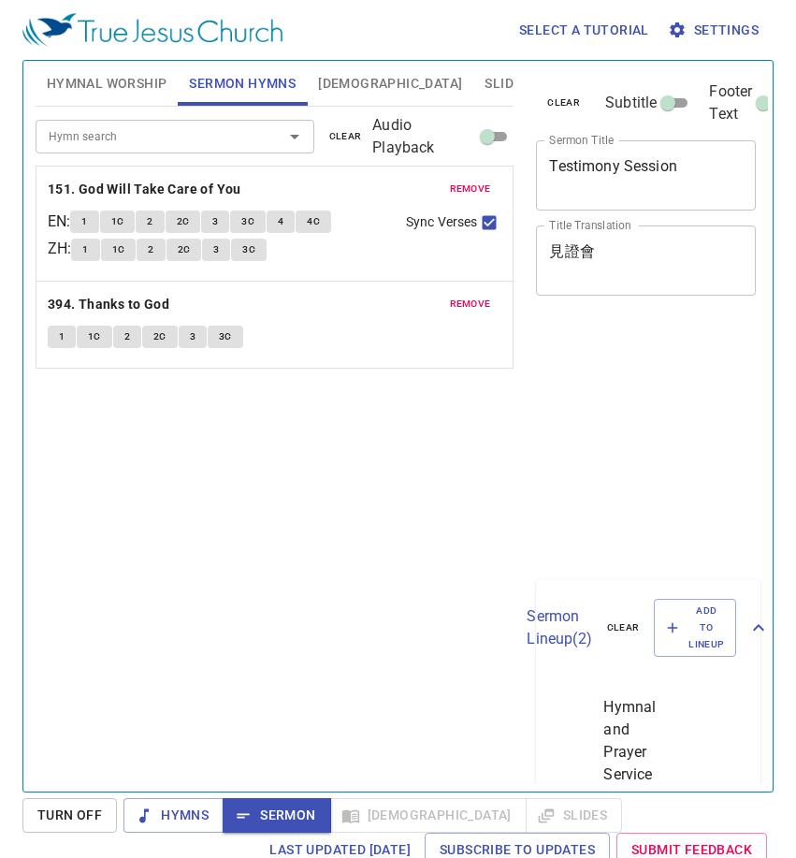
scroll to position [8, 0]
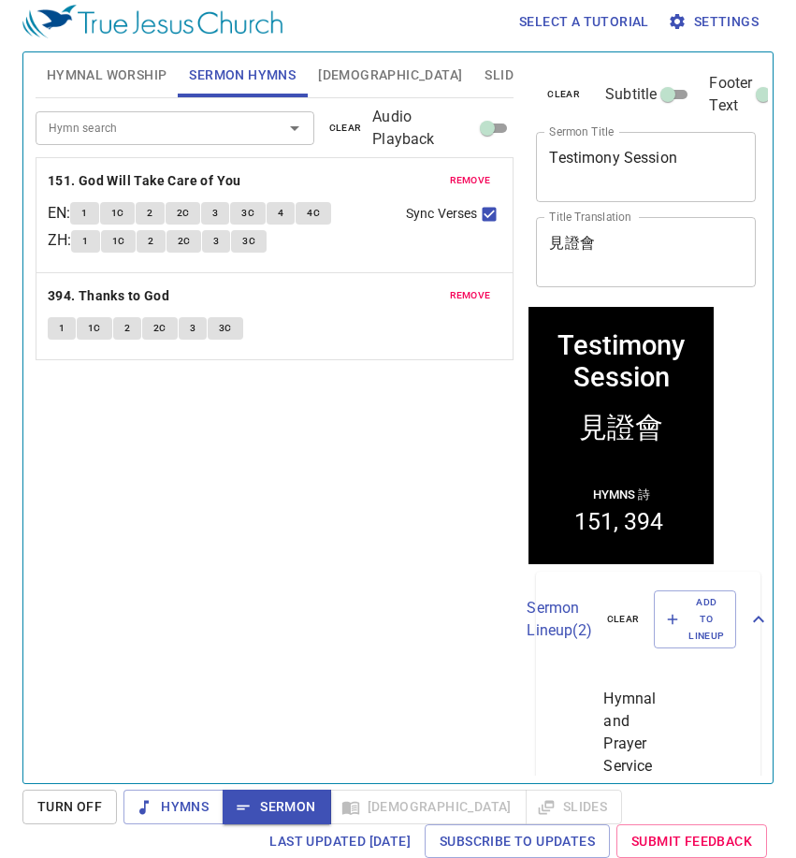
scroll to position [119, 0]
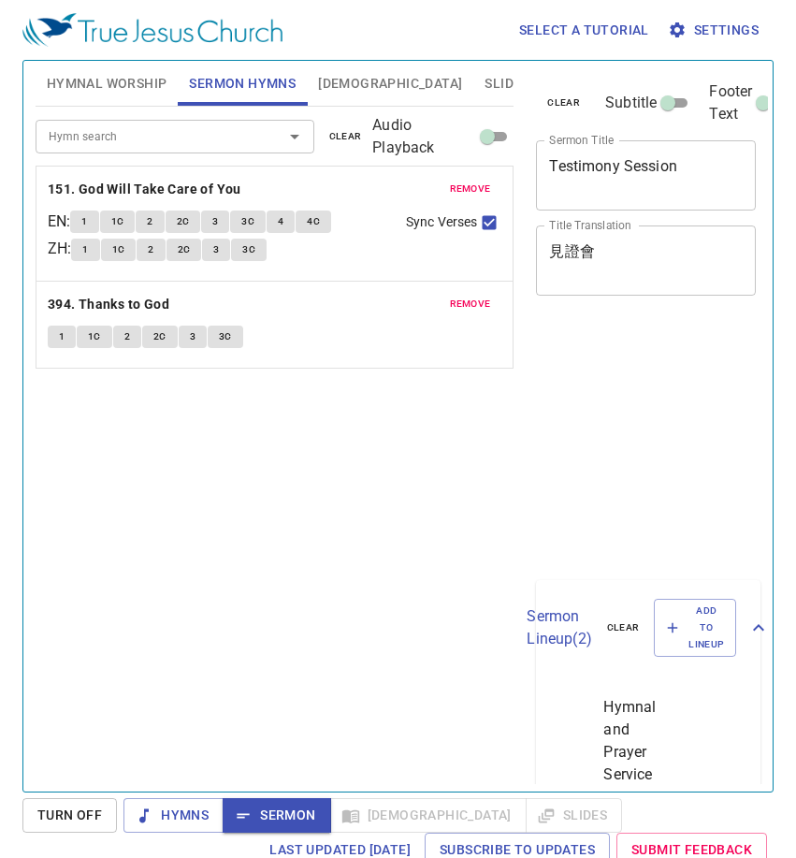
scroll to position [8, 0]
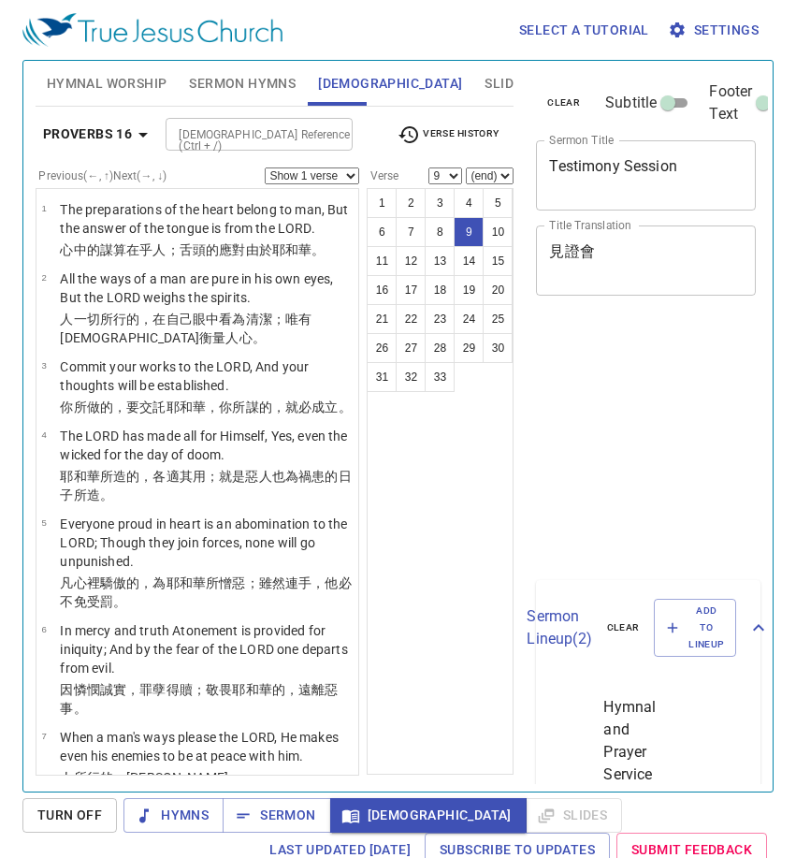
select select "9"
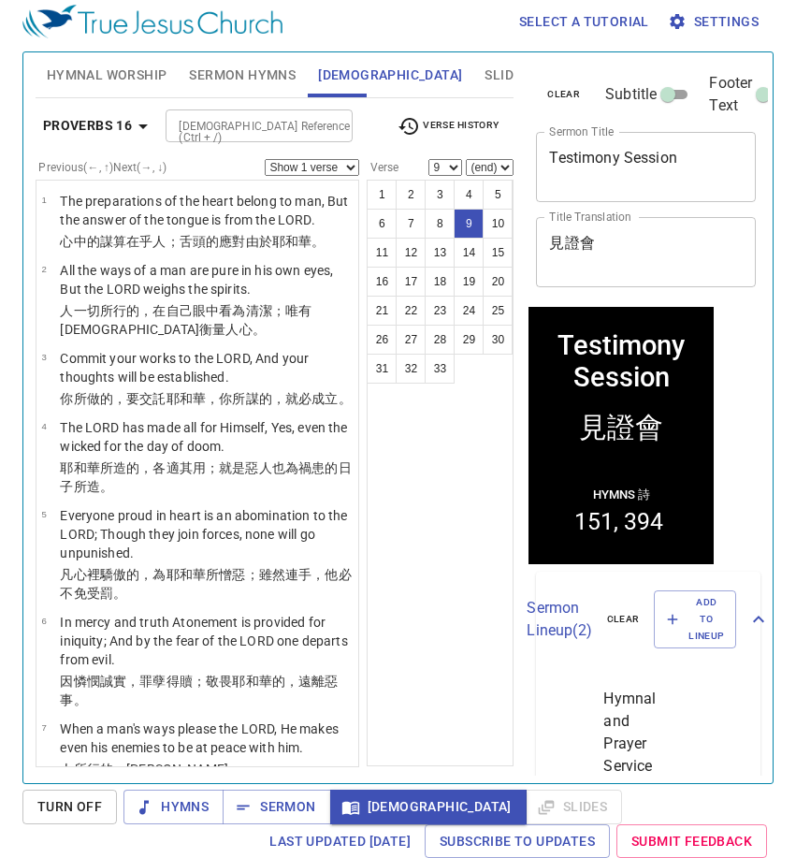
scroll to position [119, 0]
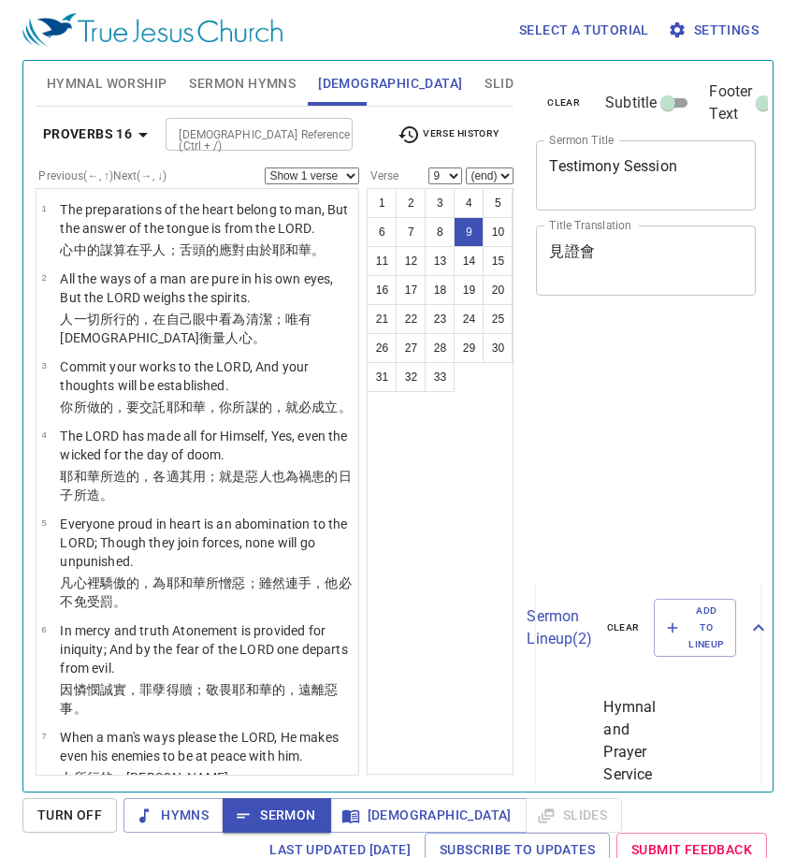
select select "9"
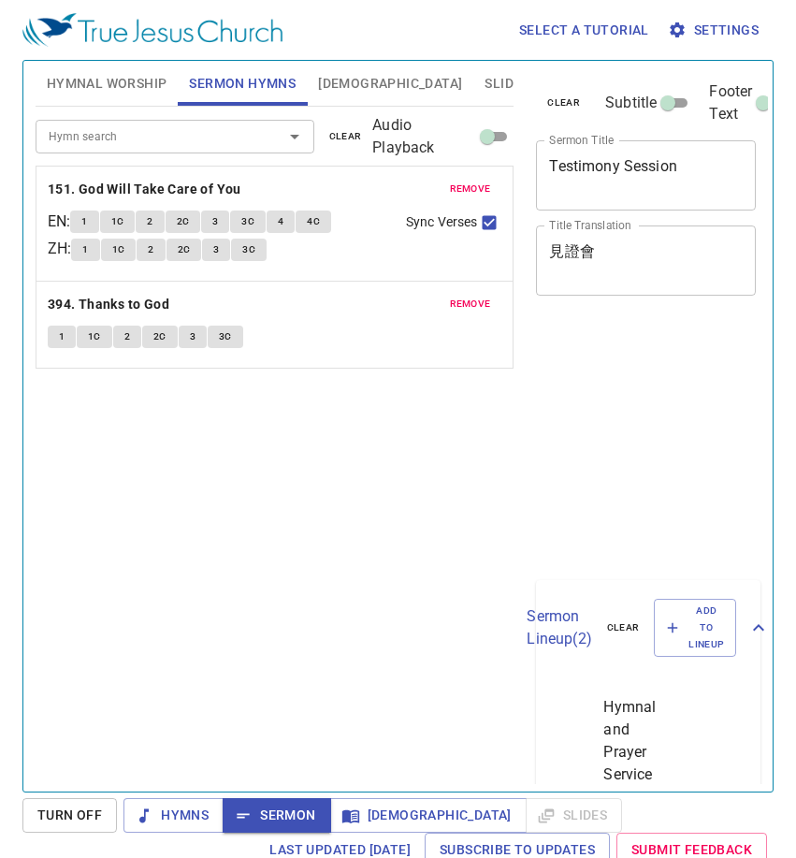
scroll to position [8, 0]
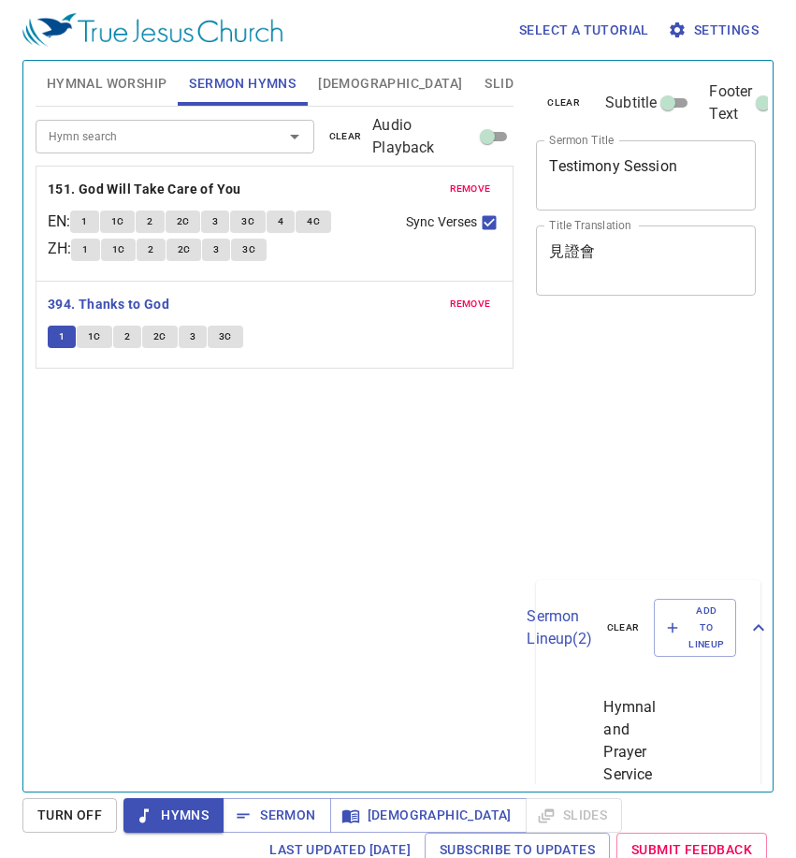
scroll to position [8, 0]
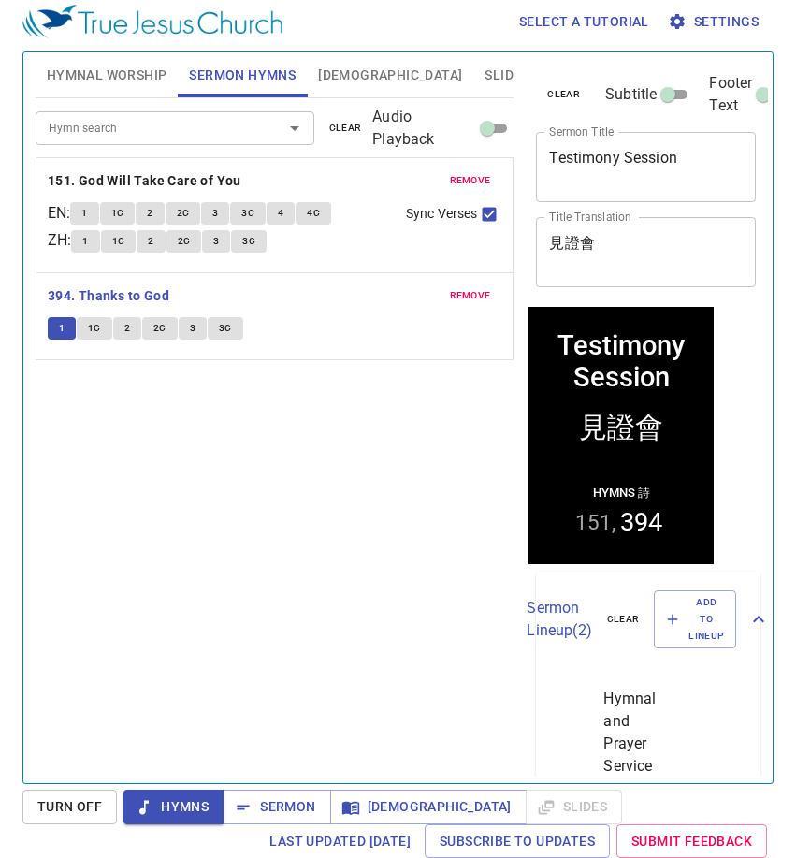
click at [59, 326] on span "1" at bounding box center [62, 328] width 6 height 17
